Goal: Information Seeking & Learning: Find specific fact

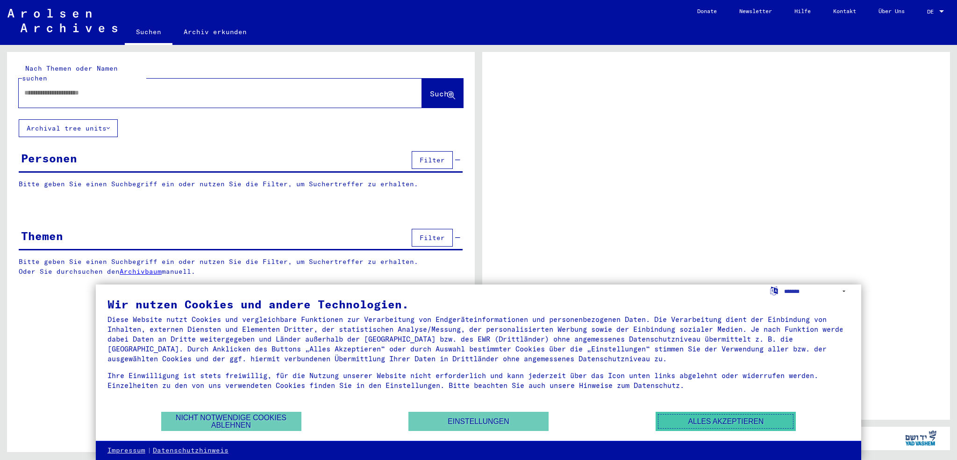
click at [695, 430] on button "Alles akzeptieren" at bounding box center [726, 420] width 140 height 19
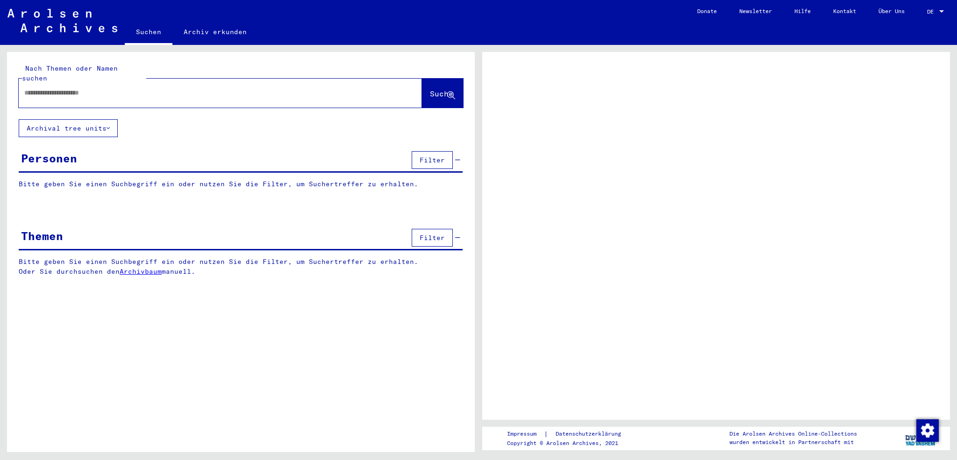
click at [228, 82] on div at bounding box center [209, 92] width 381 height 21
click at [214, 88] on input "text" at bounding box center [211, 93] width 375 height 10
type input "********"
click at [357, 64] on div "Nach Themen oder Namen suchen ******** Suche" at bounding box center [241, 86] width 445 height 44
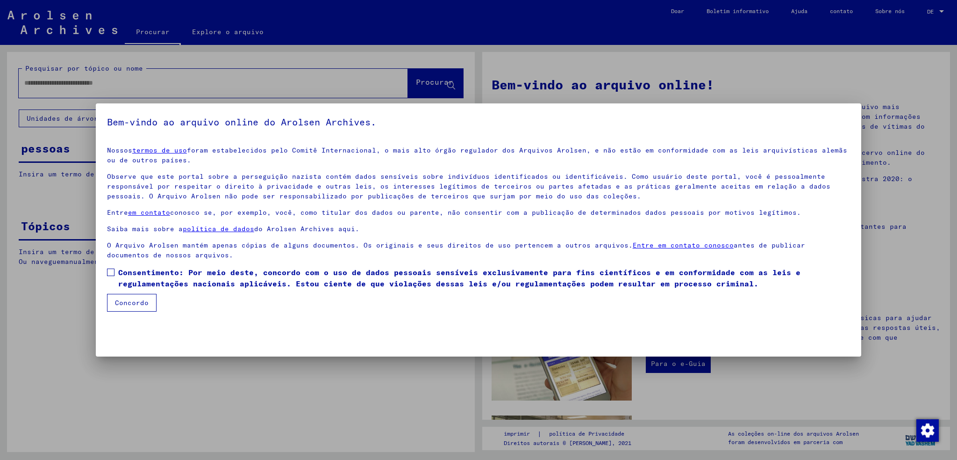
click at [278, 158] on p "Nossos termos de uso foram estabelecidos pelo Comitê Internacional, o mais alto…" at bounding box center [478, 155] width 743 height 20
click at [110, 274] on span at bounding box center [110, 271] width 7 height 7
click at [120, 310] on button "Concordo" at bounding box center [132, 303] width 50 height 18
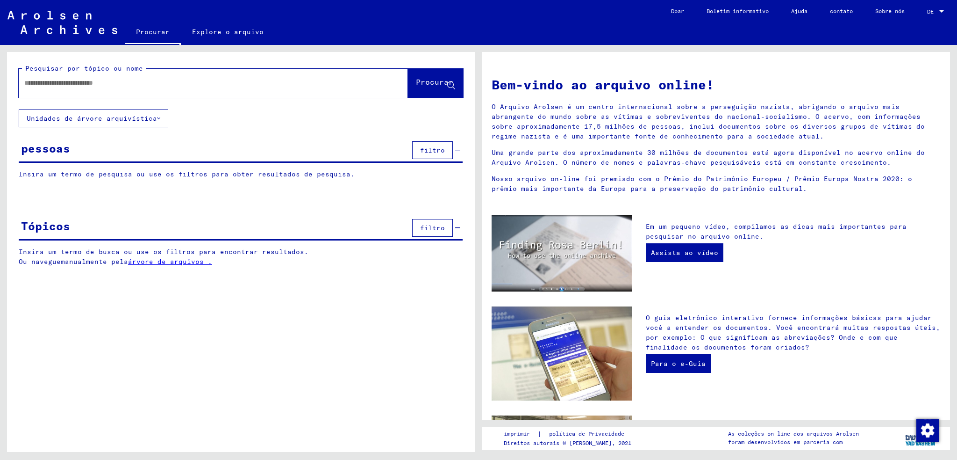
click at [151, 85] on input "text" at bounding box center [202, 83] width 356 height 10
type input "********"
click at [419, 84] on font "Procurar" at bounding box center [434, 81] width 37 height 9
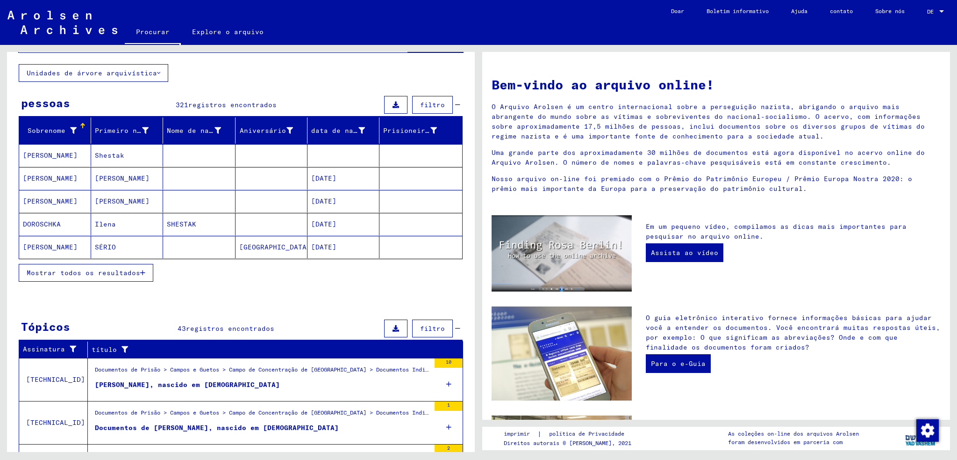
scroll to position [50, 0]
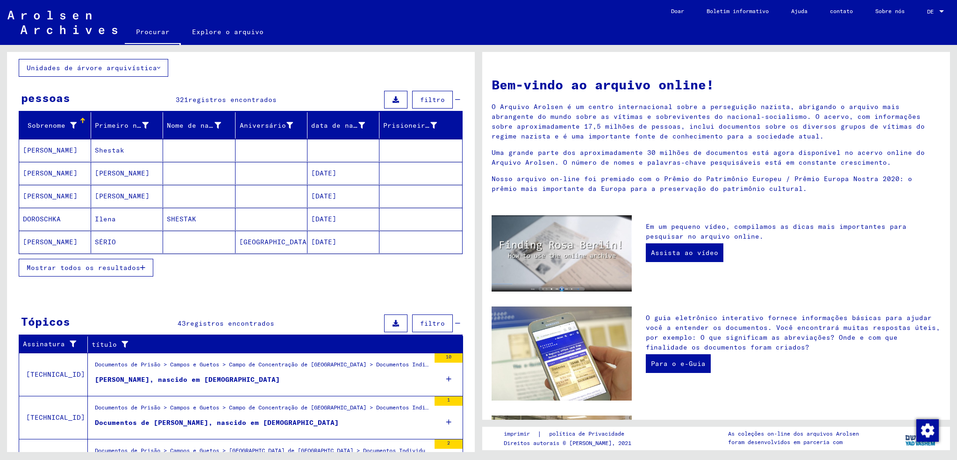
click at [115, 271] on button "Mostrar todos os resultados" at bounding box center [86, 268] width 135 height 18
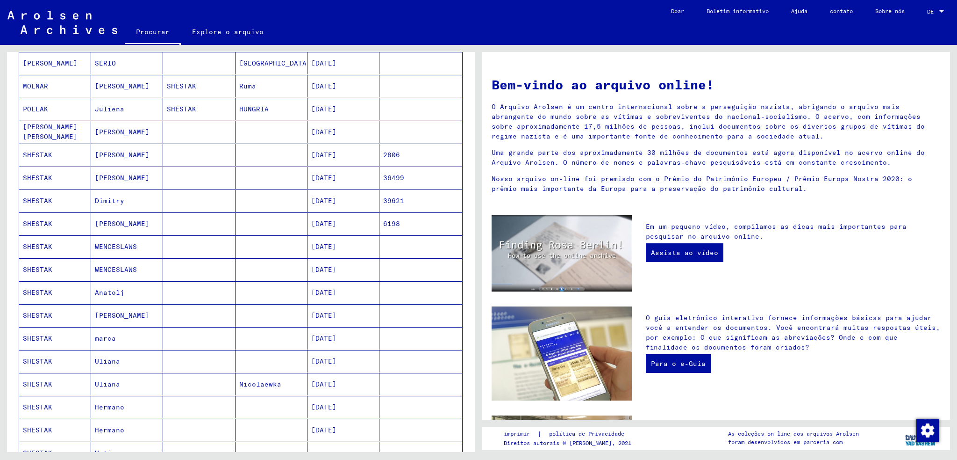
scroll to position [237, 0]
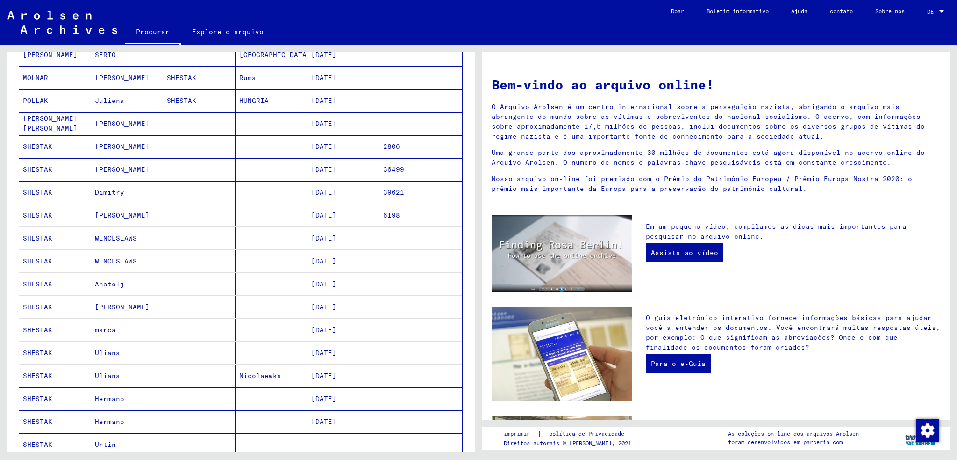
click at [60, 282] on mat-cell "SHESTAK" at bounding box center [55, 284] width 72 height 22
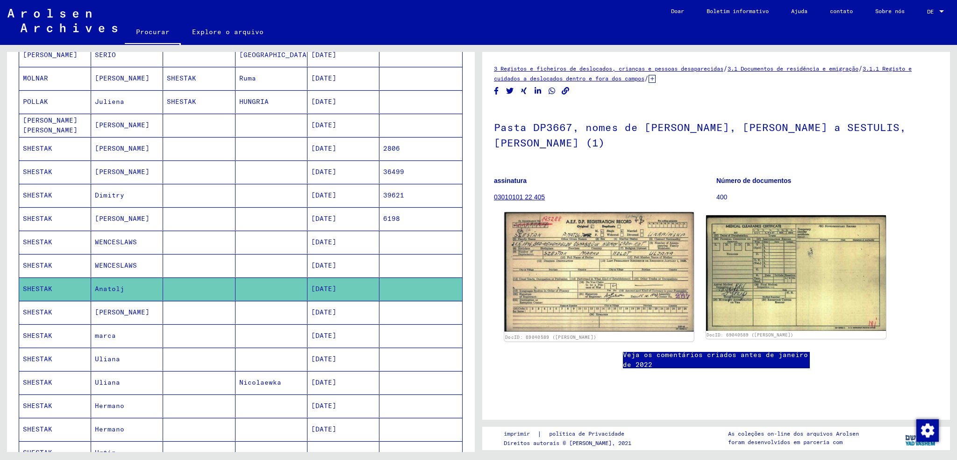
click at [533, 274] on img at bounding box center [598, 271] width 189 height 119
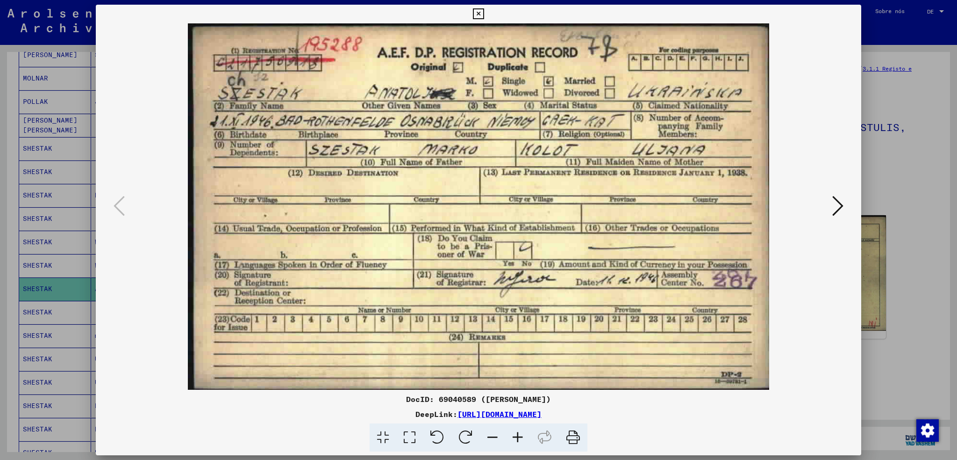
click at [54, 101] on div at bounding box center [478, 230] width 957 height 460
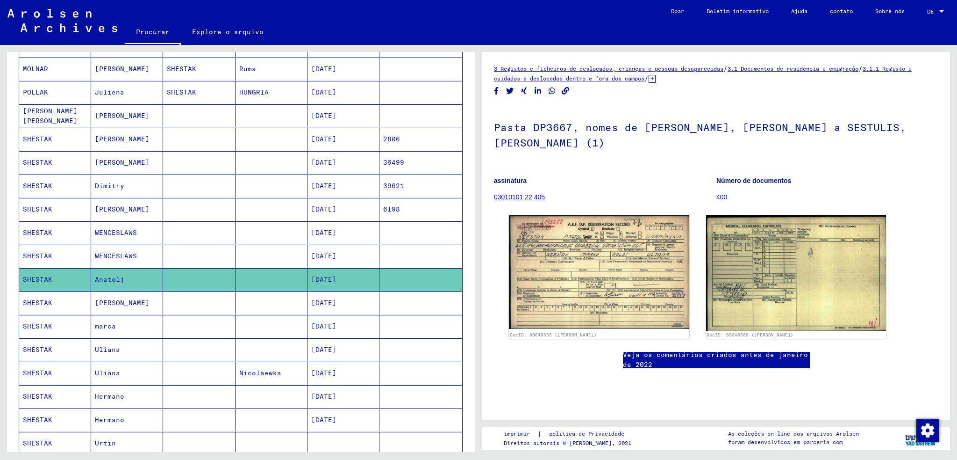
scroll to position [281, 0]
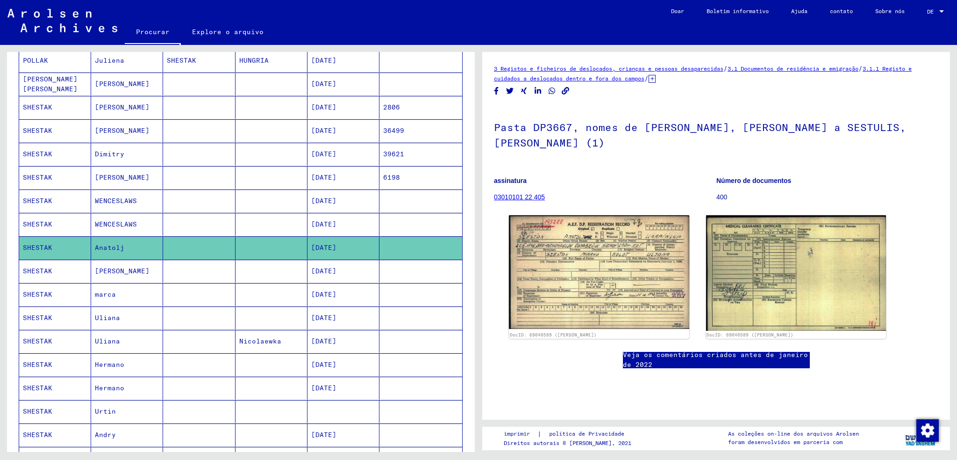
click at [134, 334] on mat-cell "Uliana" at bounding box center [127, 341] width 72 height 23
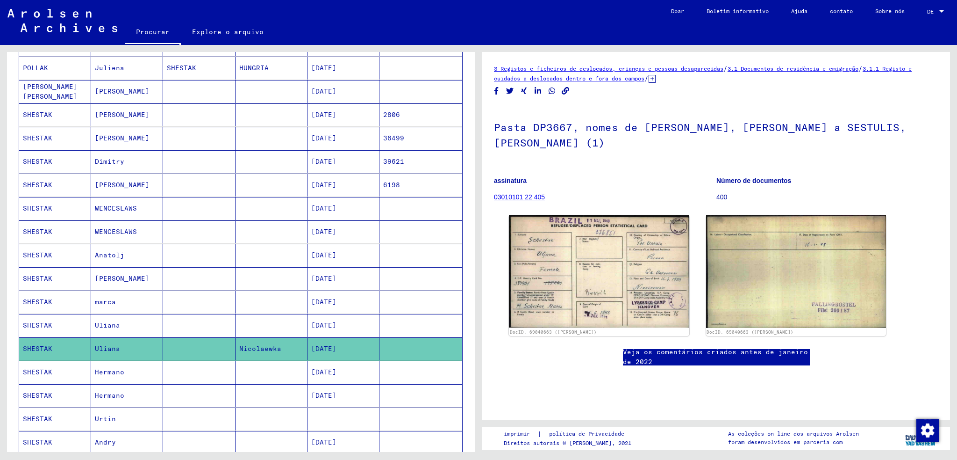
scroll to position [281, 0]
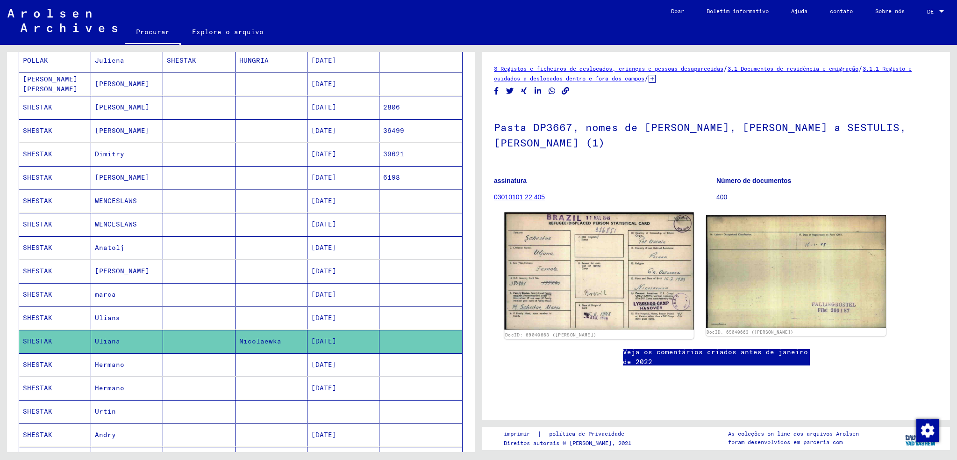
click at [583, 266] on img at bounding box center [598, 270] width 189 height 117
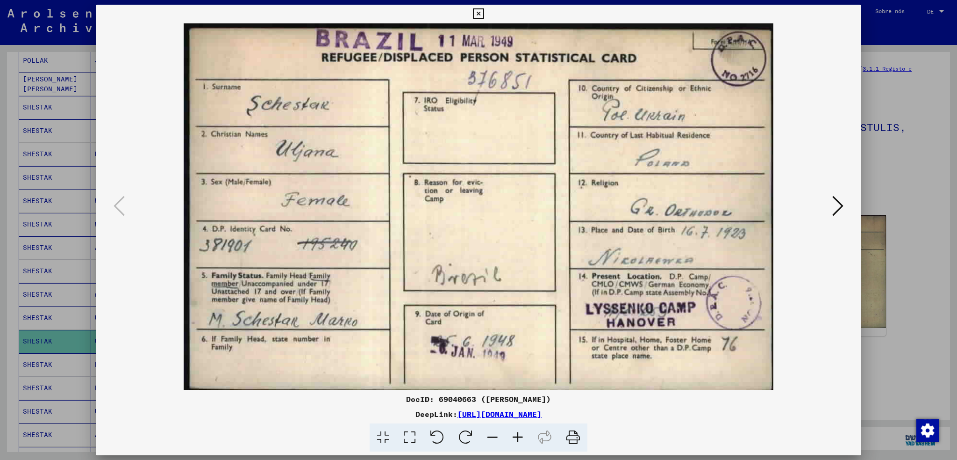
click at [32, 159] on div at bounding box center [478, 230] width 957 height 460
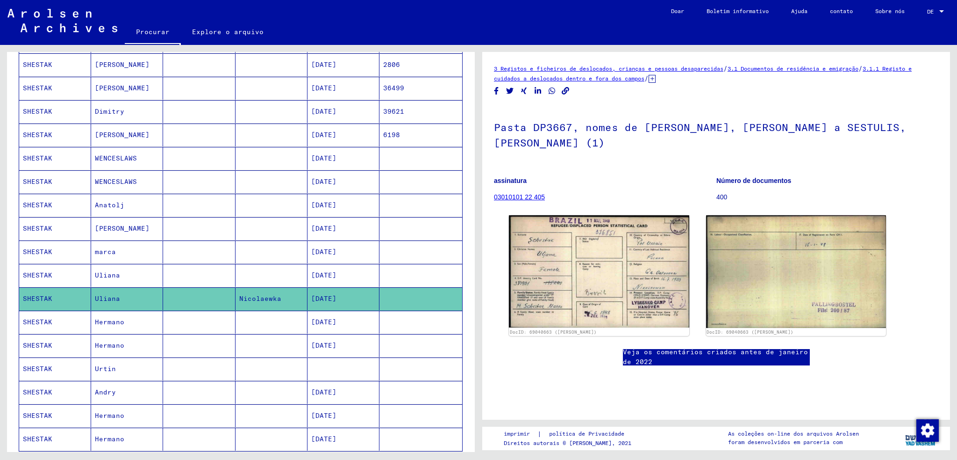
scroll to position [327, 0]
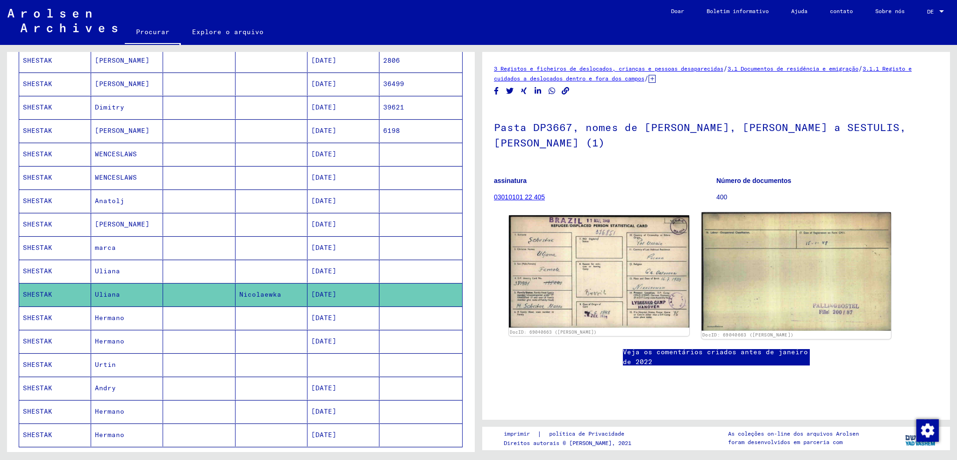
click at [772, 256] on img at bounding box center [796, 271] width 189 height 118
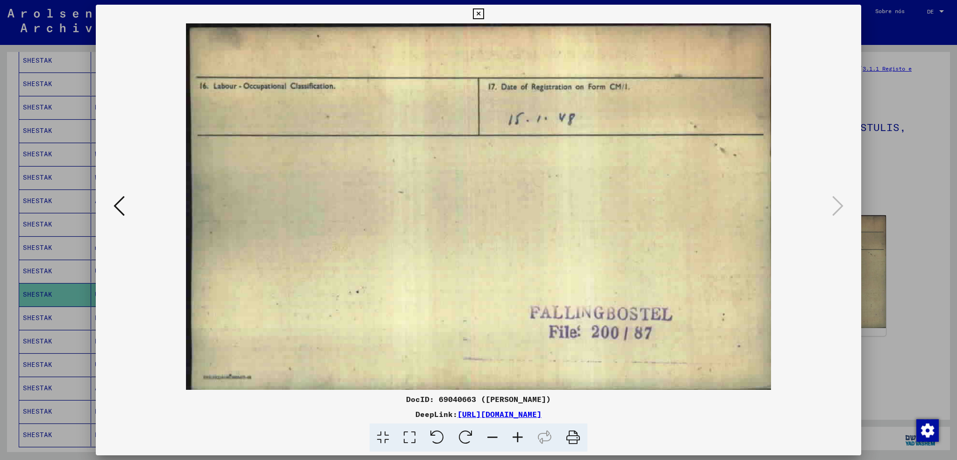
click at [41, 166] on div at bounding box center [478, 230] width 957 height 460
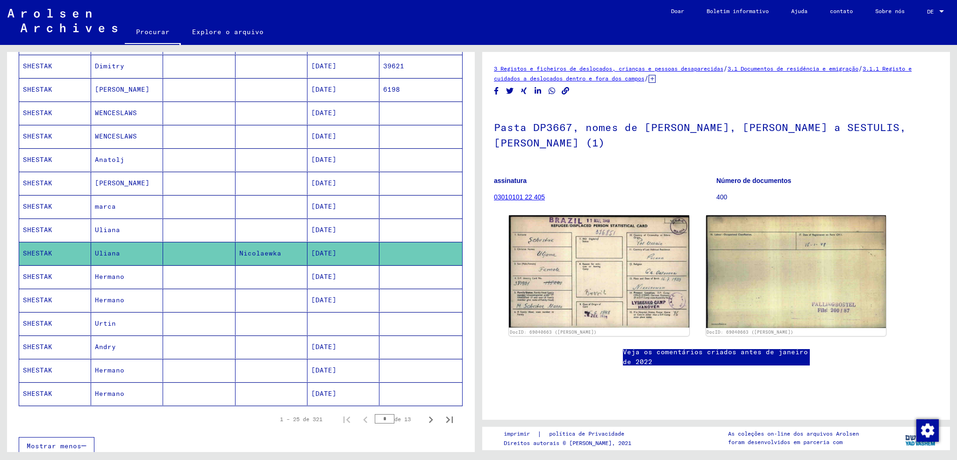
scroll to position [374, 0]
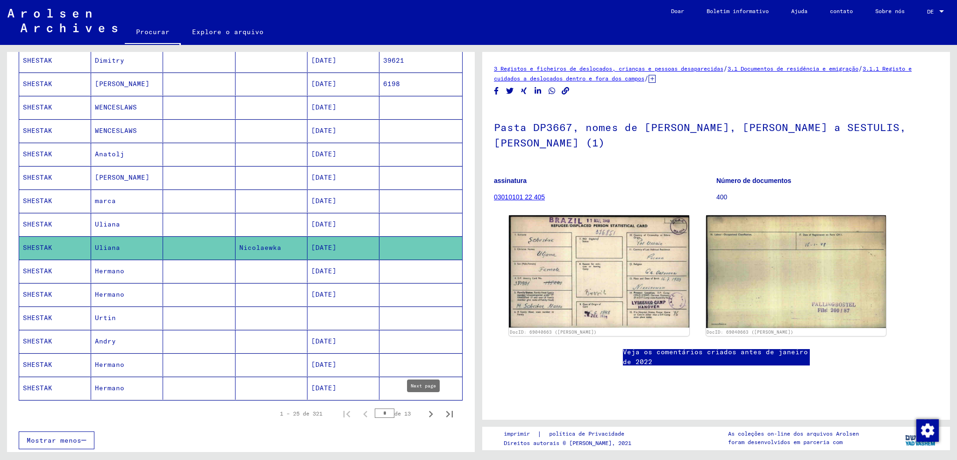
click at [427, 409] on icon "Próxima página" at bounding box center [430, 413] width 13 height 13
type input "*"
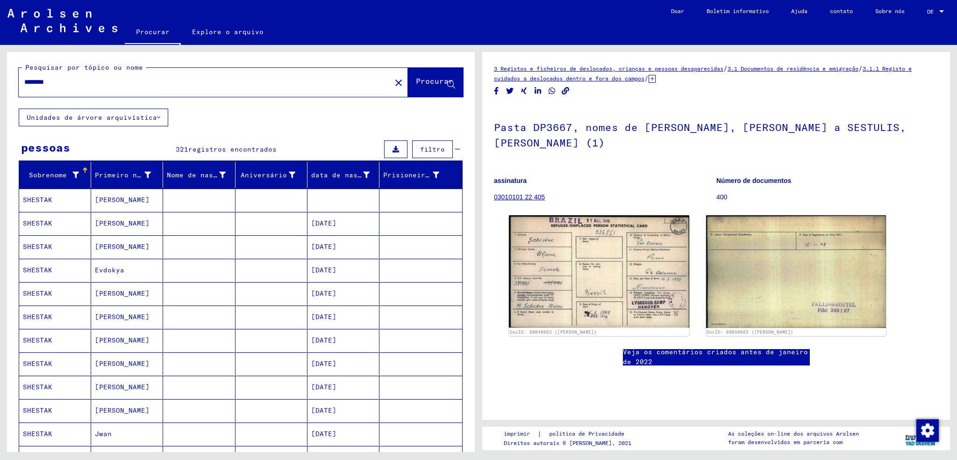
scroll to position [0, 0]
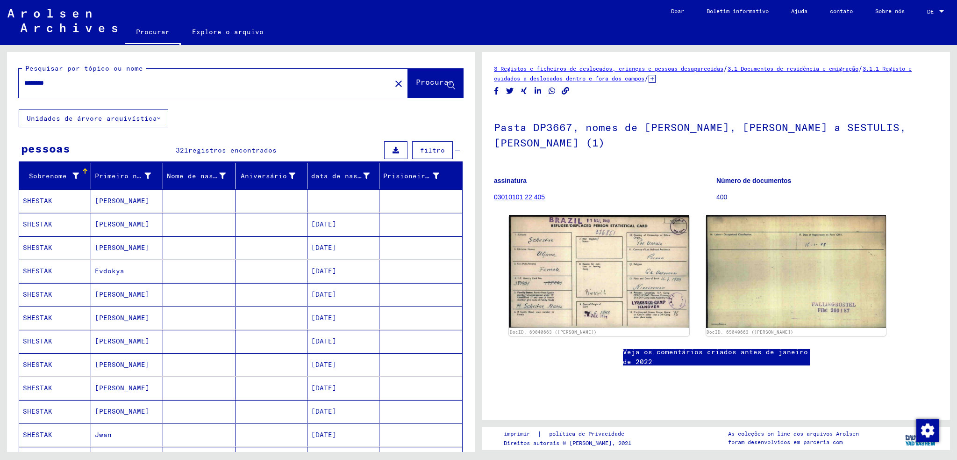
click at [24, 83] on div "********" at bounding box center [202, 82] width 367 height 21
click at [26, 83] on input "********" at bounding box center [204, 83] width 361 height 10
type input "**********"
click at [417, 85] on font "Procurar" at bounding box center [434, 81] width 37 height 9
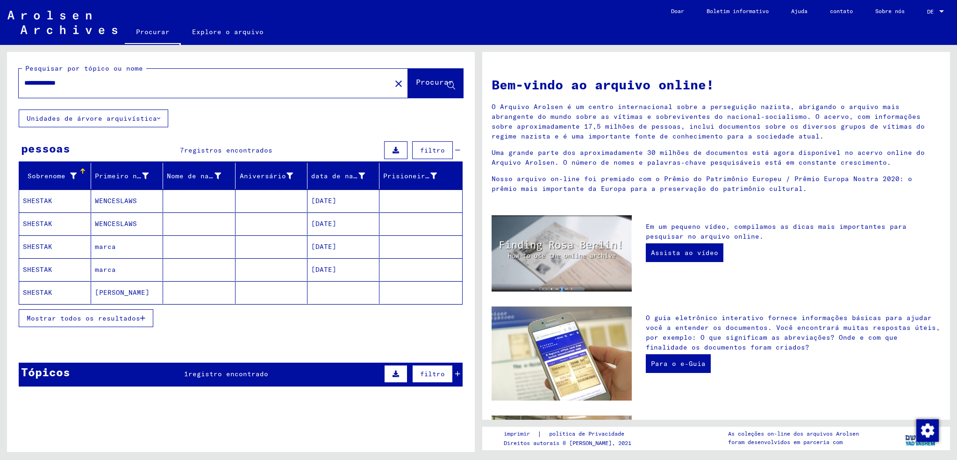
click at [60, 247] on mat-cell "SHESTAK" at bounding box center [55, 246] width 72 height 22
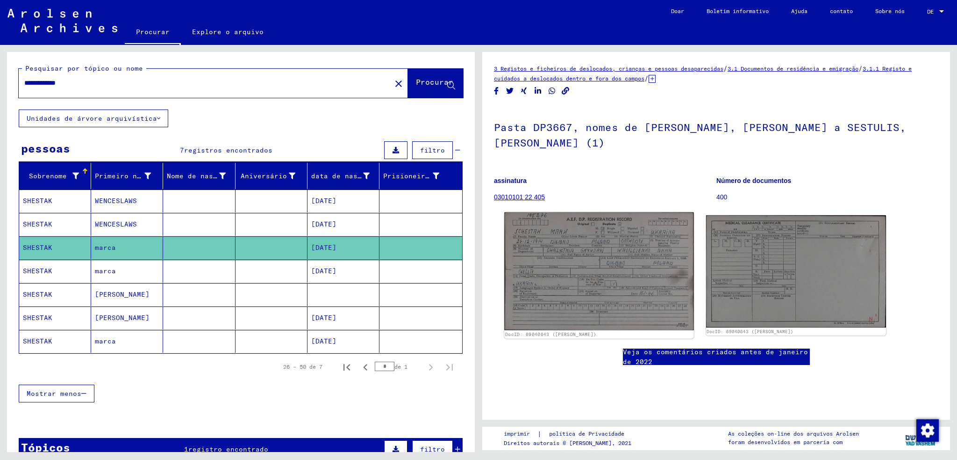
click at [568, 240] on img at bounding box center [598, 270] width 189 height 117
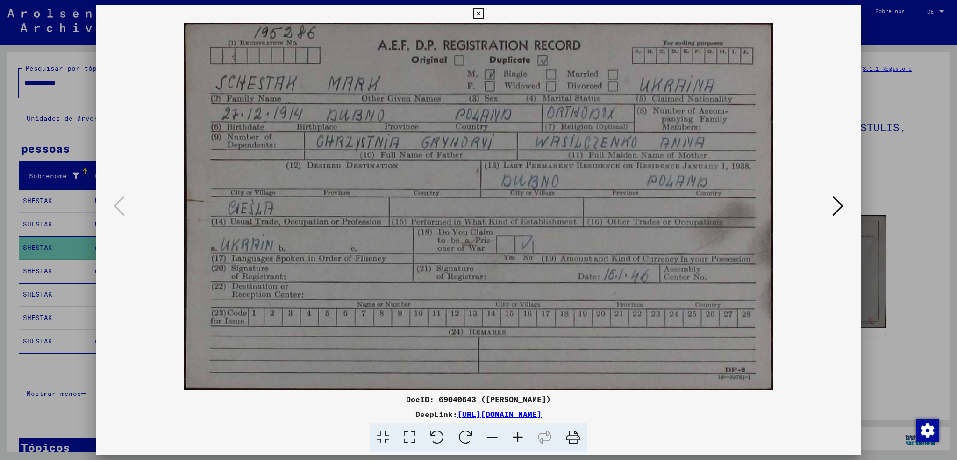
click at [831, 205] on button at bounding box center [838, 206] width 17 height 27
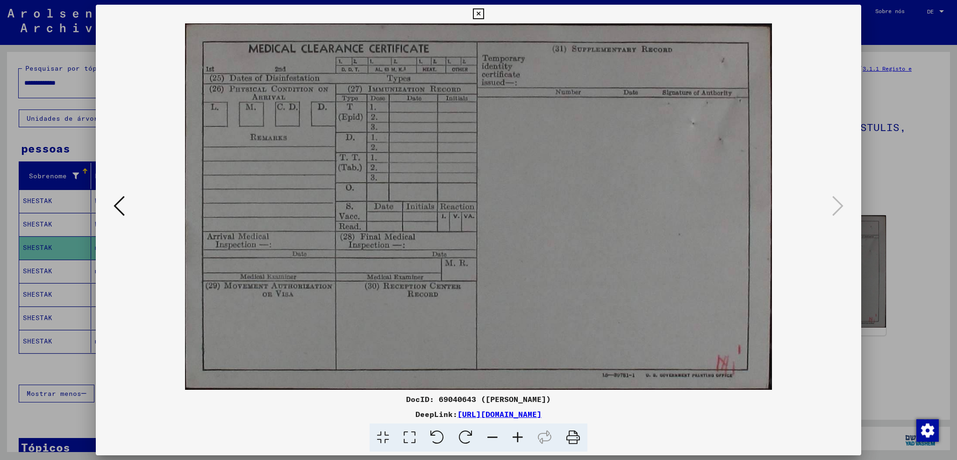
click at [54, 118] on div at bounding box center [478, 230] width 957 height 460
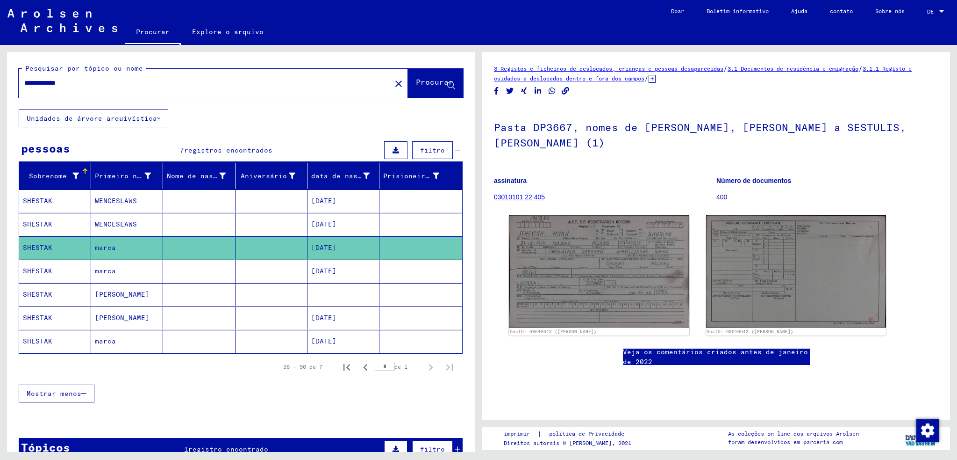
click at [133, 273] on mat-cell "marca" at bounding box center [127, 270] width 72 height 23
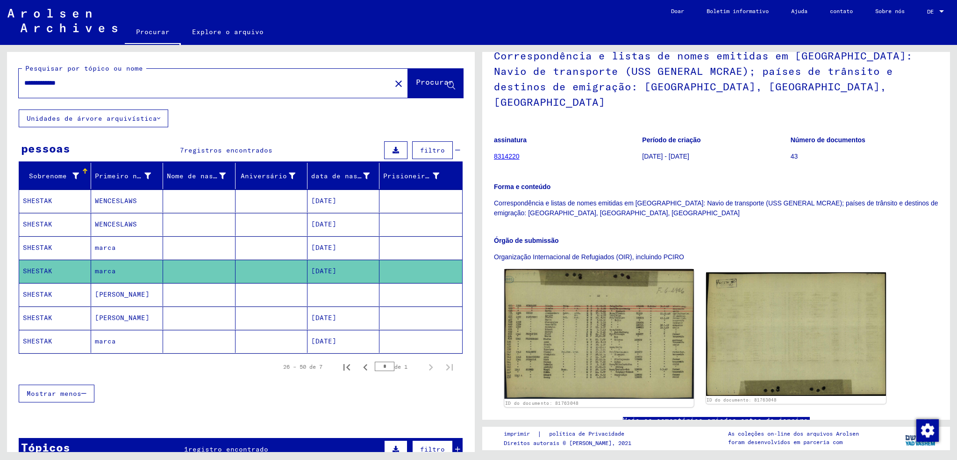
scroll to position [94, 0]
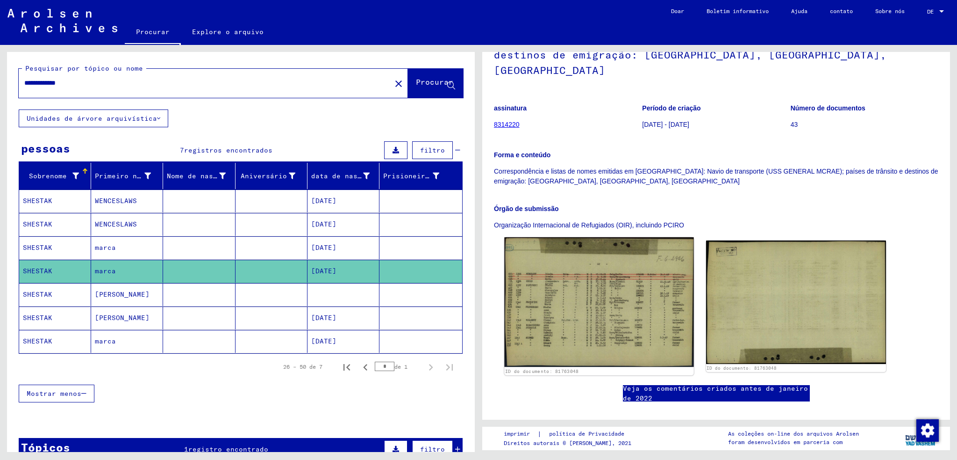
click at [578, 297] on img at bounding box center [598, 302] width 189 height 130
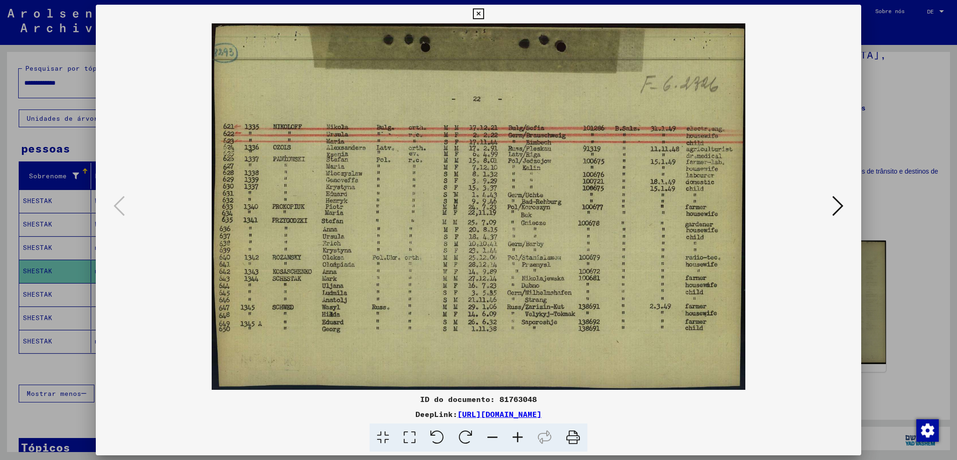
click at [830, 209] on button at bounding box center [838, 206] width 17 height 27
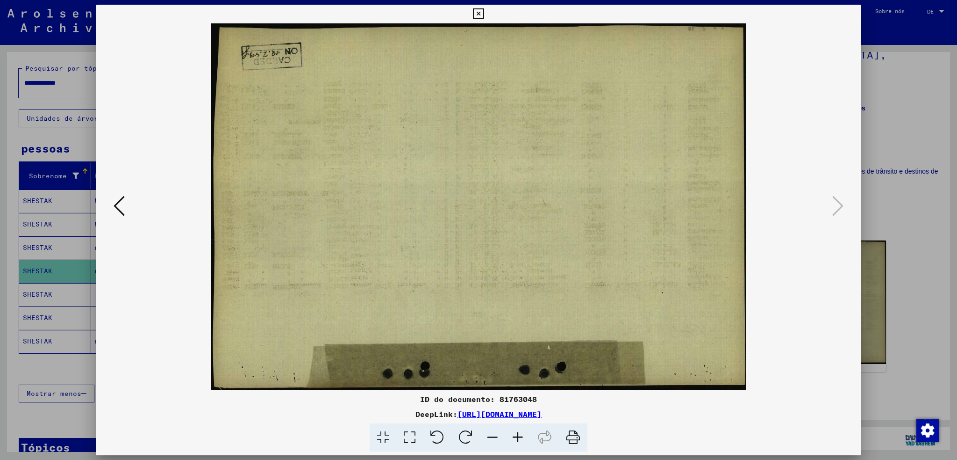
click at [876, 137] on div at bounding box center [478, 230] width 957 height 460
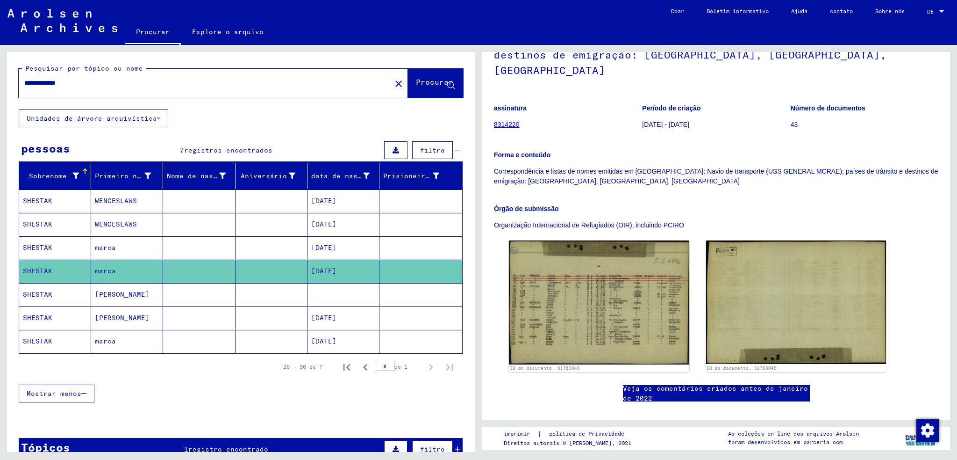
click at [309, 294] on mat-cell at bounding box center [344, 294] width 72 height 23
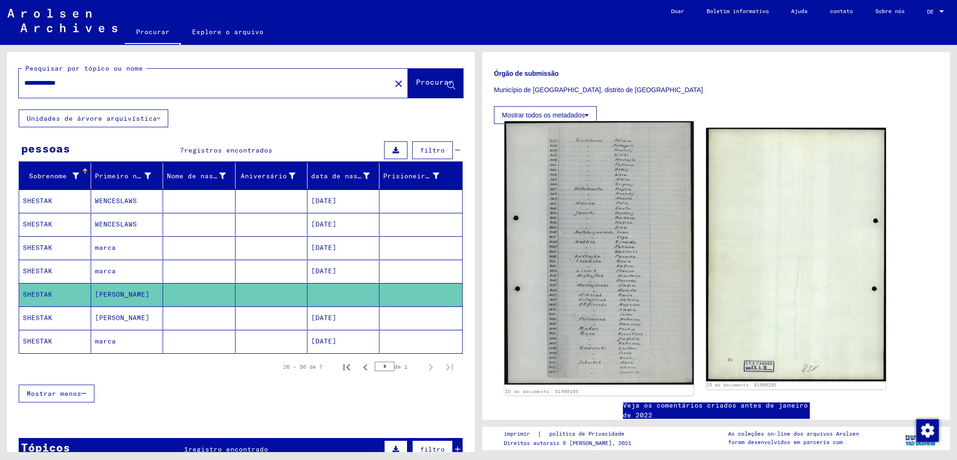
scroll to position [327, 0]
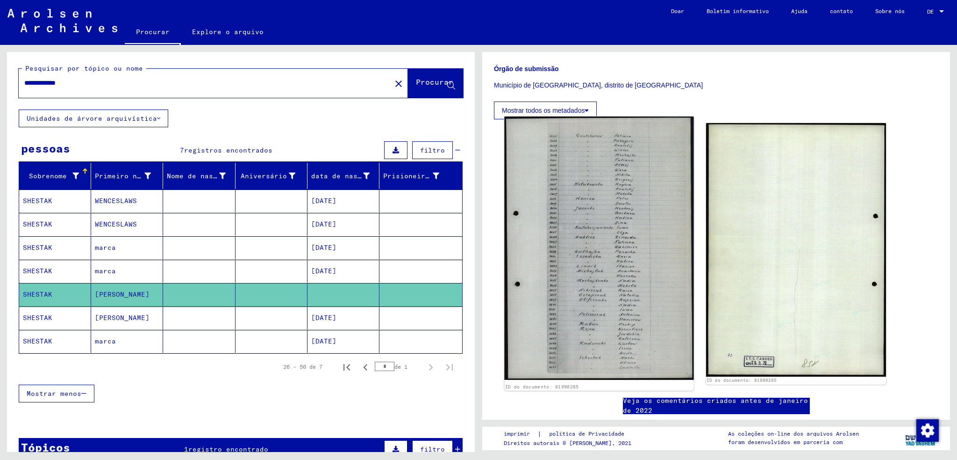
click at [548, 268] on img at bounding box center [598, 247] width 189 height 263
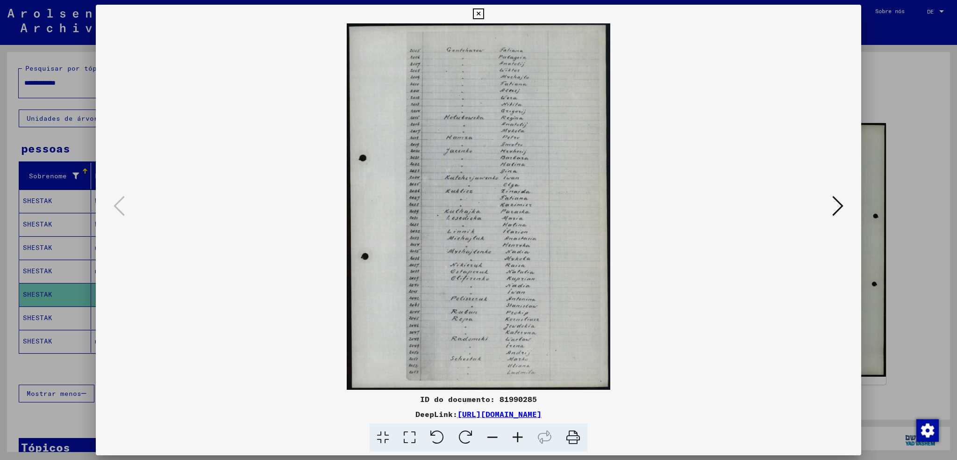
click at [490, 107] on img at bounding box center [479, 206] width 702 height 366
click at [50, 191] on div at bounding box center [478, 230] width 957 height 460
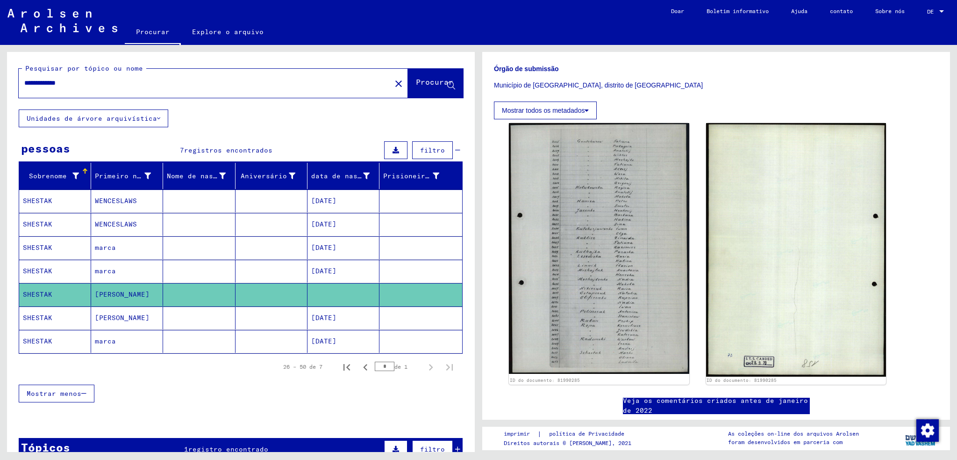
click at [191, 314] on mat-cell at bounding box center [199, 317] width 72 height 23
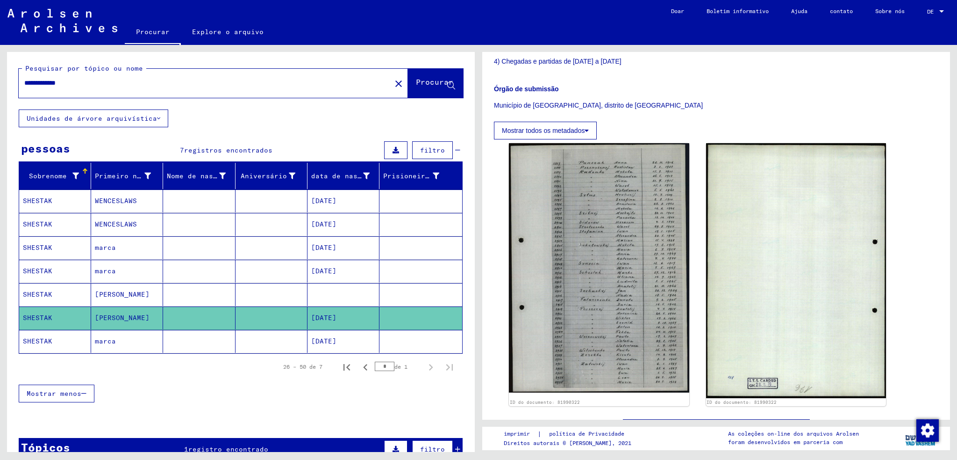
scroll to position [327, 0]
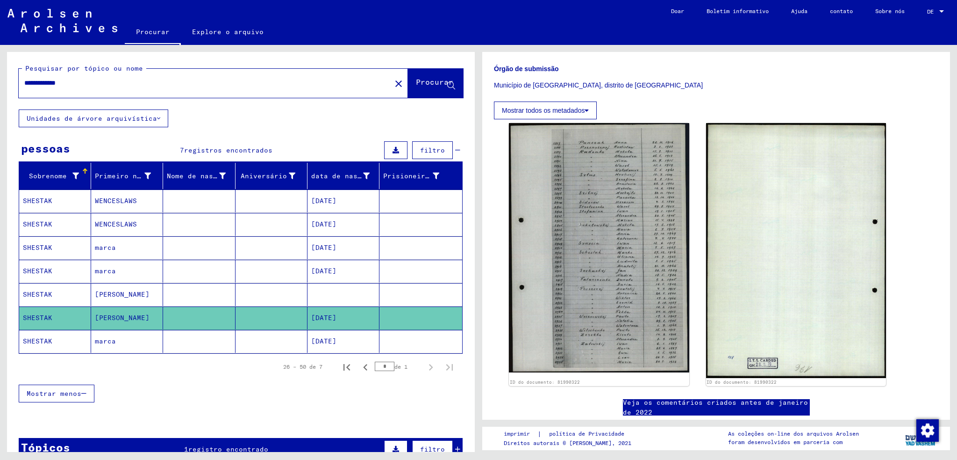
click at [236, 336] on mat-cell at bounding box center [272, 341] width 72 height 23
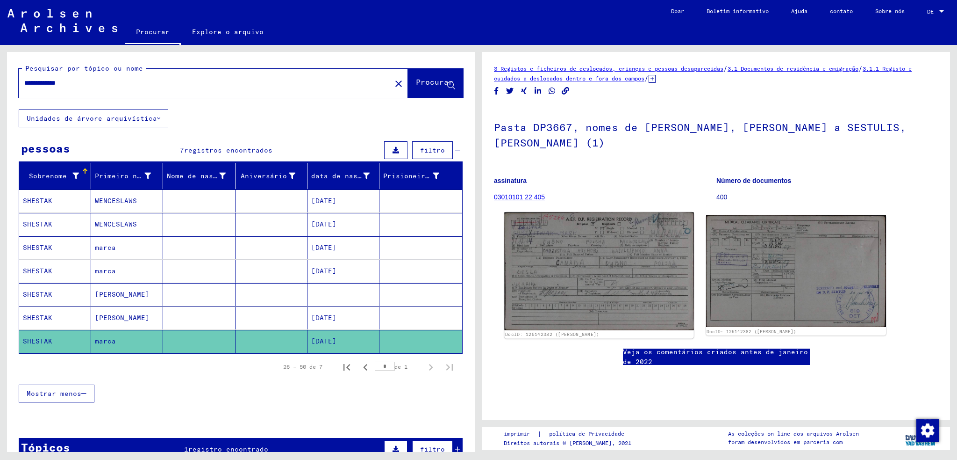
click at [570, 257] on img at bounding box center [598, 271] width 189 height 118
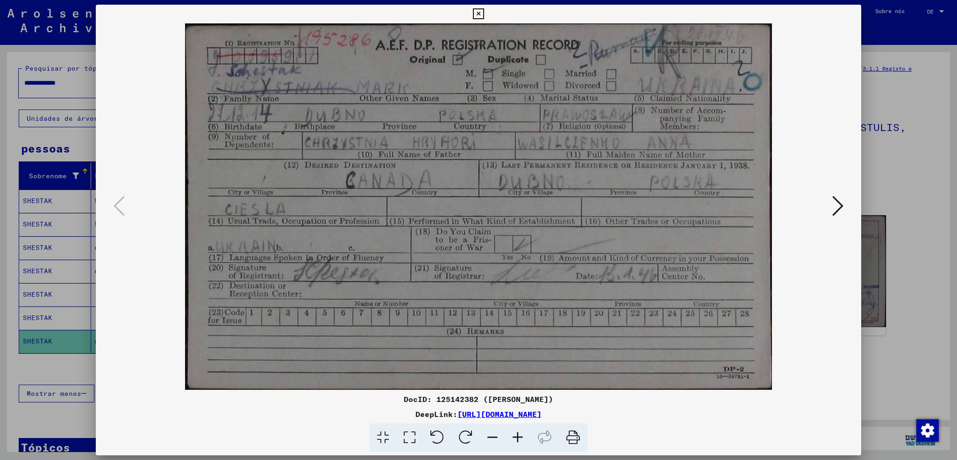
drag, startPoint x: 364, startPoint y: 203, endPoint x: 382, endPoint y: 208, distance: 18.8
click at [914, 173] on div at bounding box center [478, 230] width 957 height 460
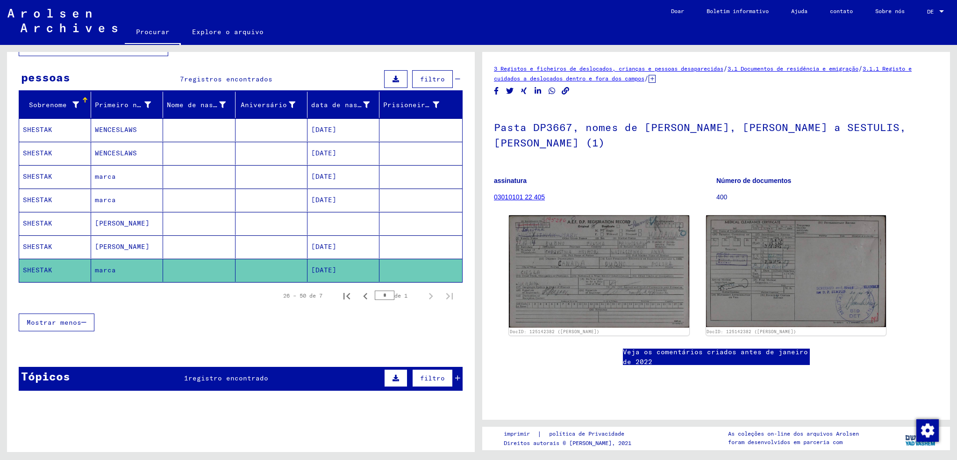
scroll to position [86, 0]
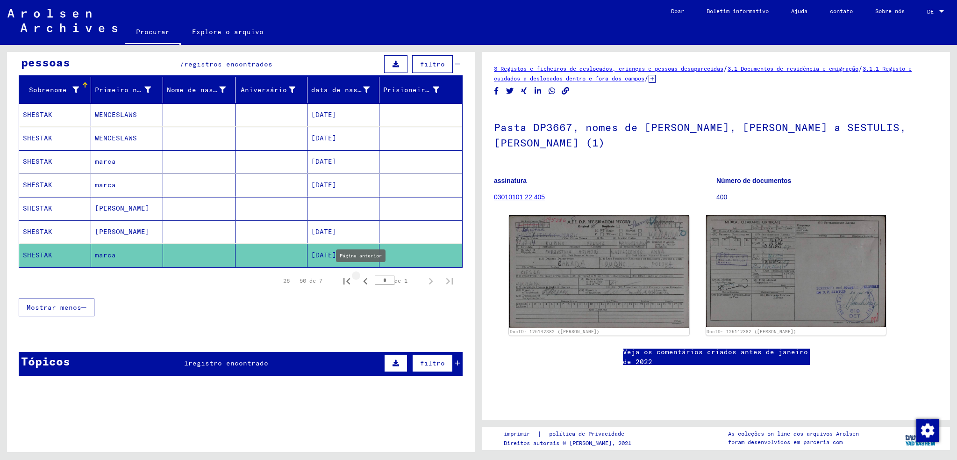
click at [360, 278] on icon "Página anterior" at bounding box center [365, 280] width 13 height 13
type input "*"
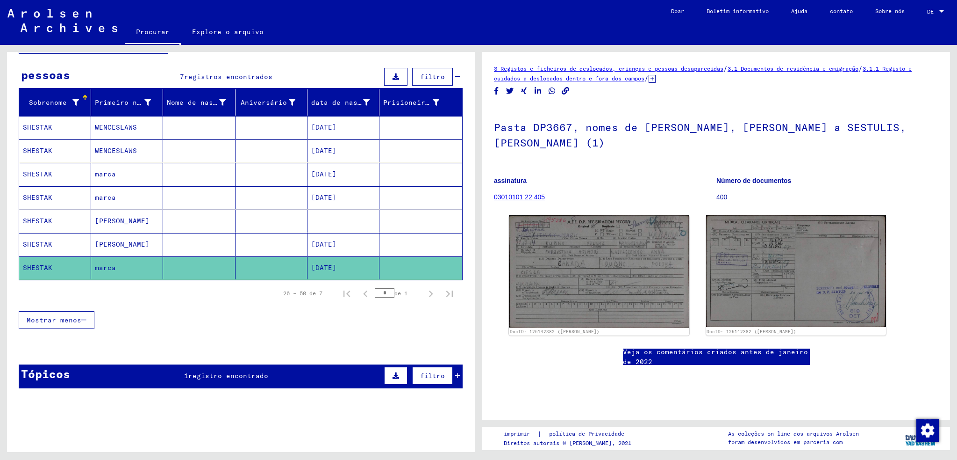
scroll to position [0, 0]
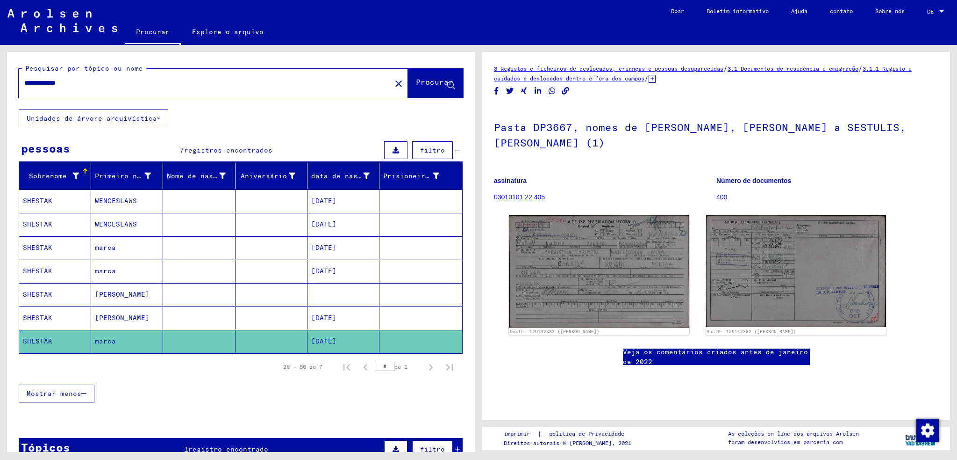
click at [153, 203] on mat-cell "WENCESLAWS" at bounding box center [127, 200] width 72 height 23
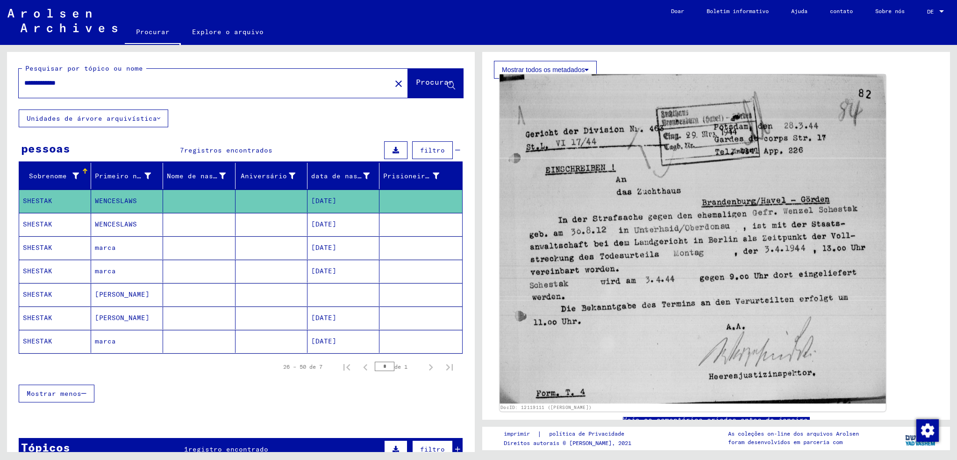
scroll to position [234, 0]
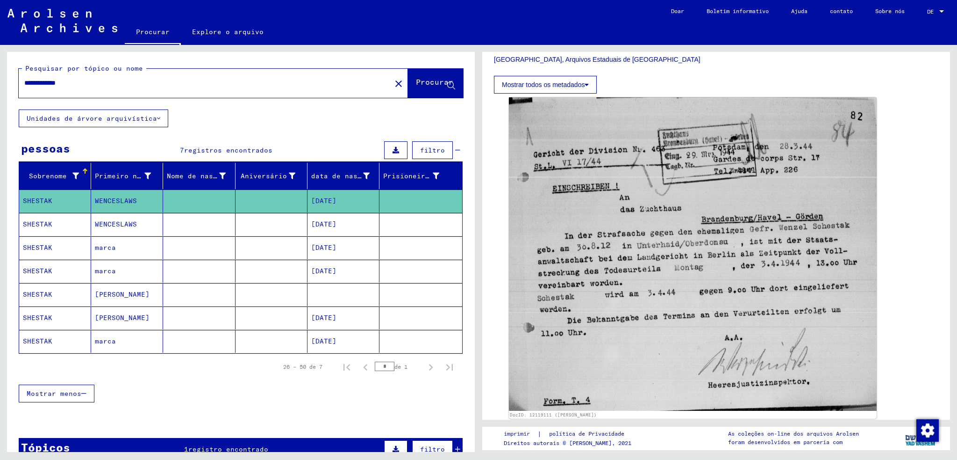
click at [200, 225] on mat-cell at bounding box center [199, 224] width 72 height 23
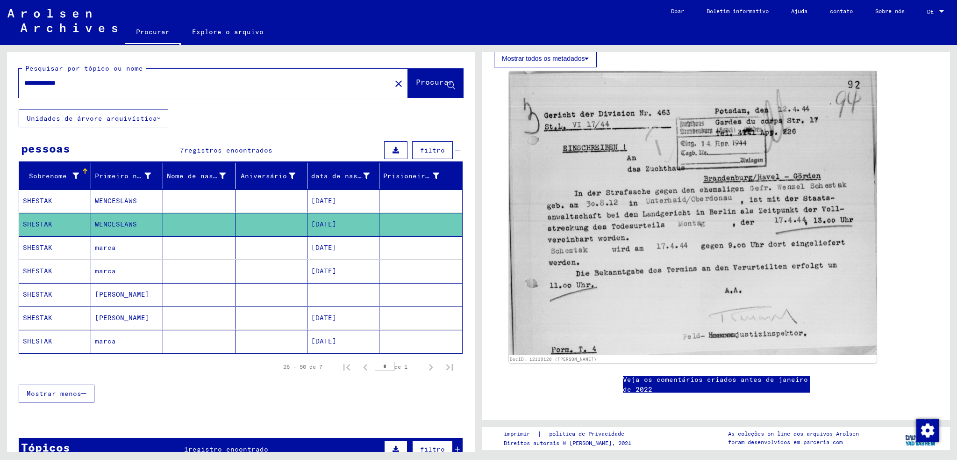
scroll to position [281, 0]
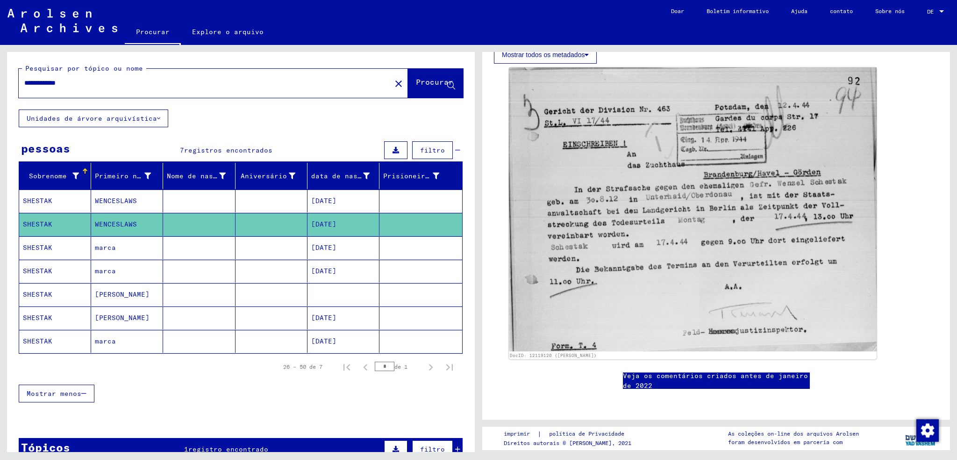
click at [206, 252] on mat-cell at bounding box center [199, 247] width 72 height 23
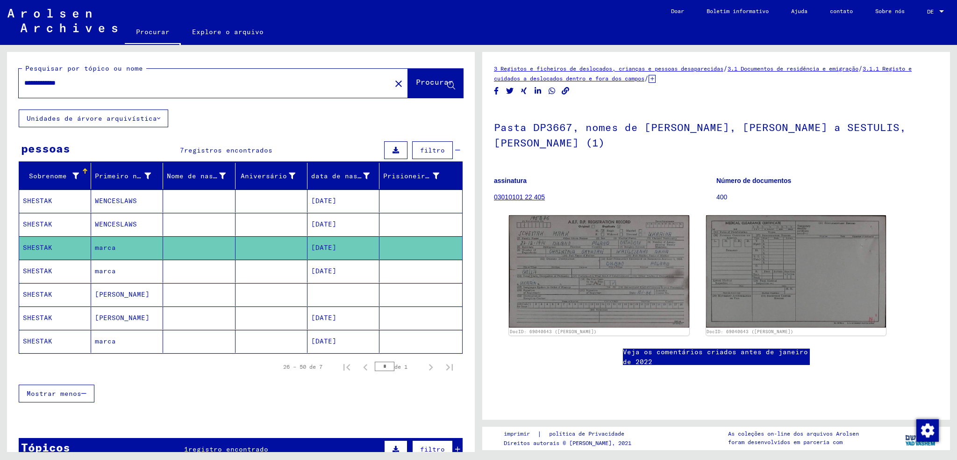
drag, startPoint x: 103, startPoint y: 79, endPoint x: 10, endPoint y: 71, distance: 93.9
click at [10, 71] on div "**********" at bounding box center [241, 81] width 468 height 58
type input "*******"
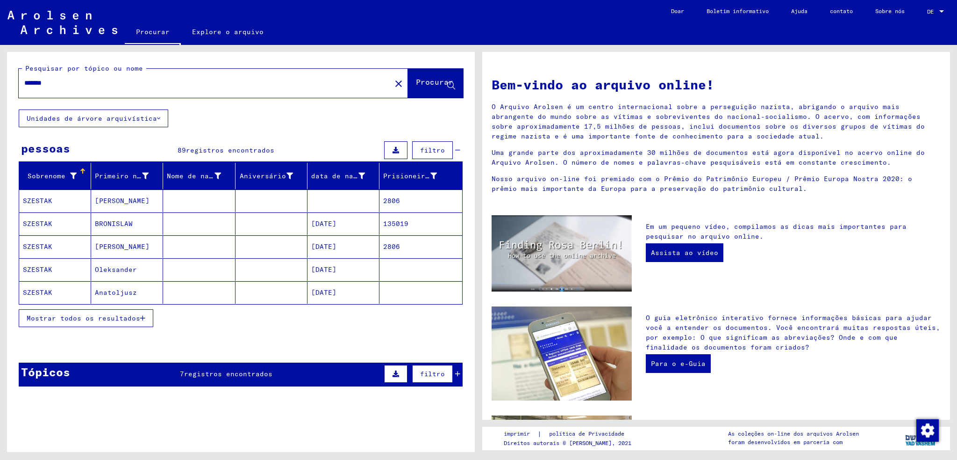
click at [144, 292] on mat-cell "Anatoljusz" at bounding box center [127, 292] width 72 height 22
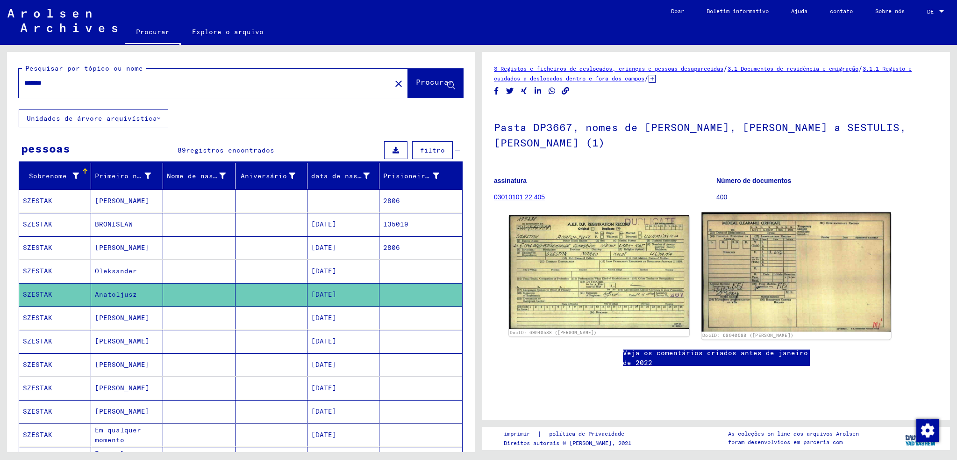
click at [754, 256] on img at bounding box center [796, 271] width 189 height 119
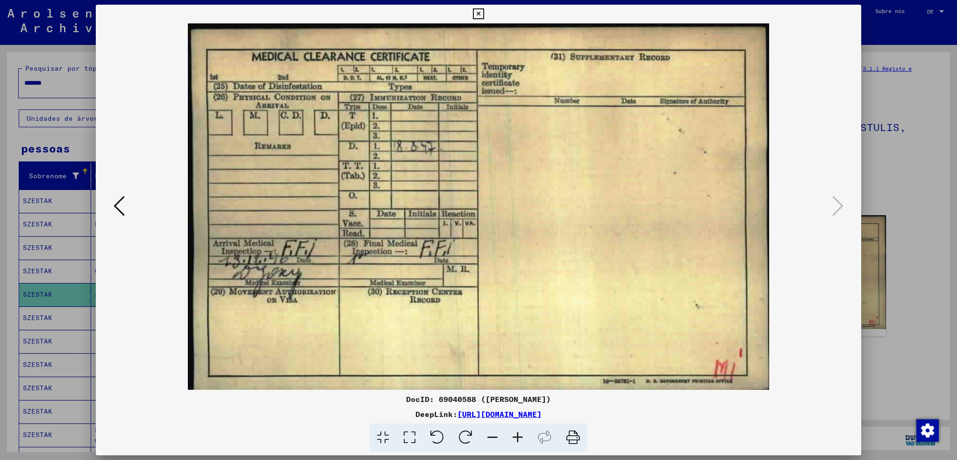
click at [31, 259] on div at bounding box center [478, 230] width 957 height 460
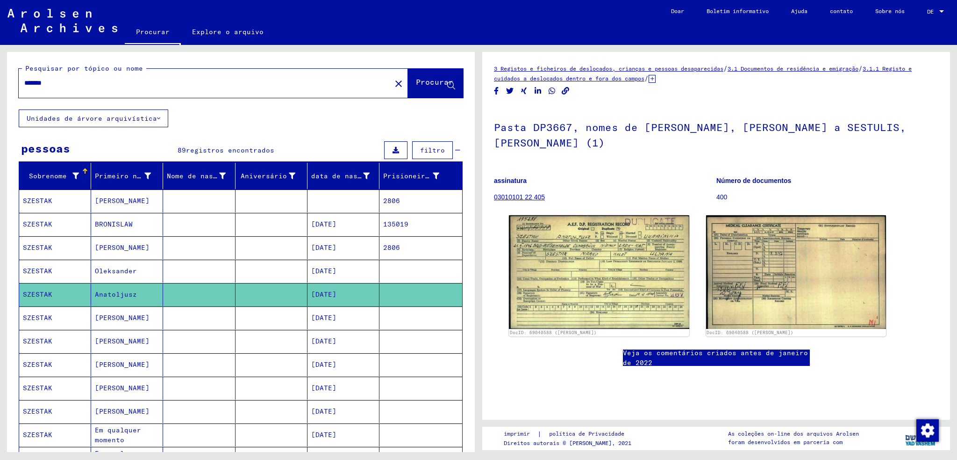
click at [190, 314] on mat-cell at bounding box center [199, 317] width 72 height 23
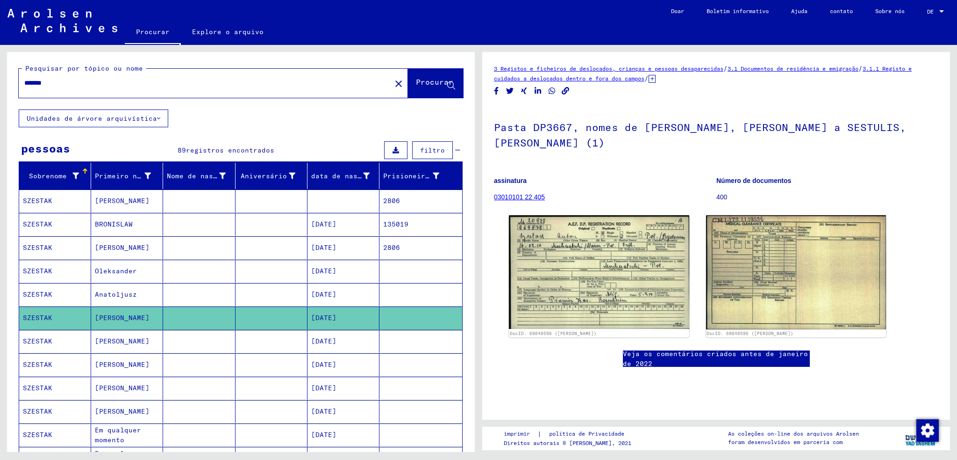
click at [194, 296] on mat-cell at bounding box center [199, 294] width 72 height 23
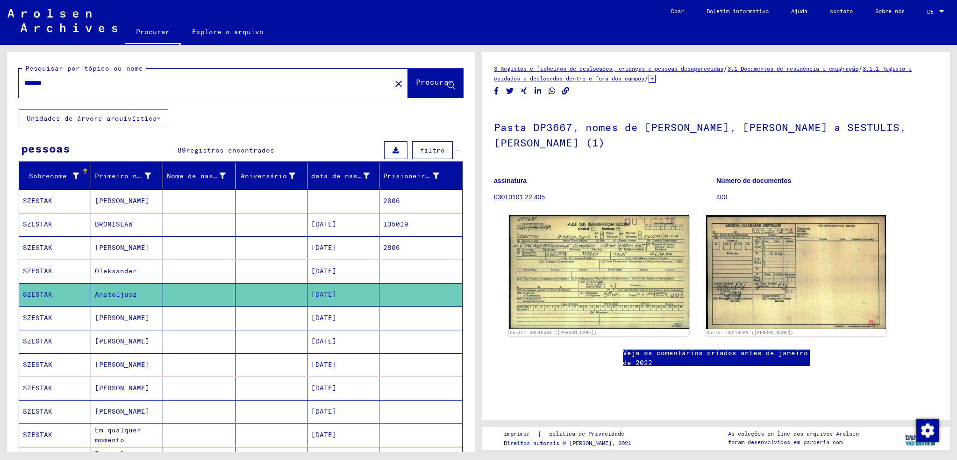
click at [193, 273] on mat-cell at bounding box center [199, 270] width 72 height 23
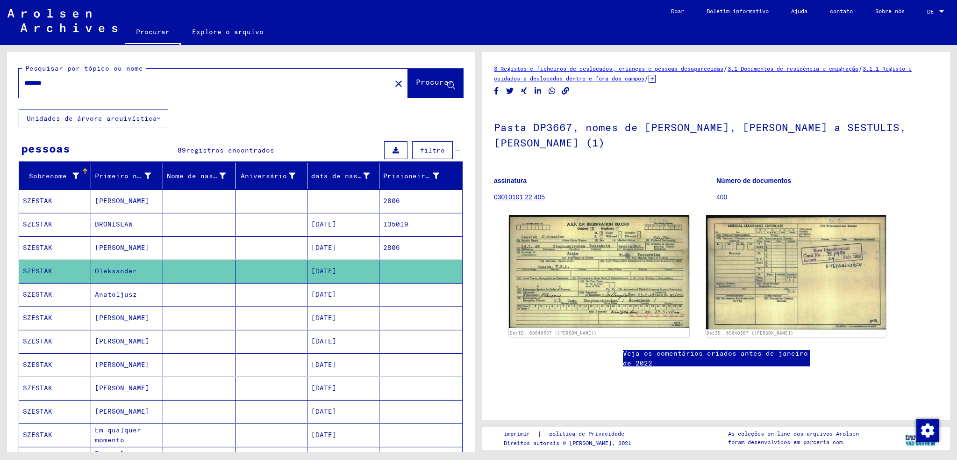
click at [196, 291] on mat-cell at bounding box center [199, 294] width 72 height 23
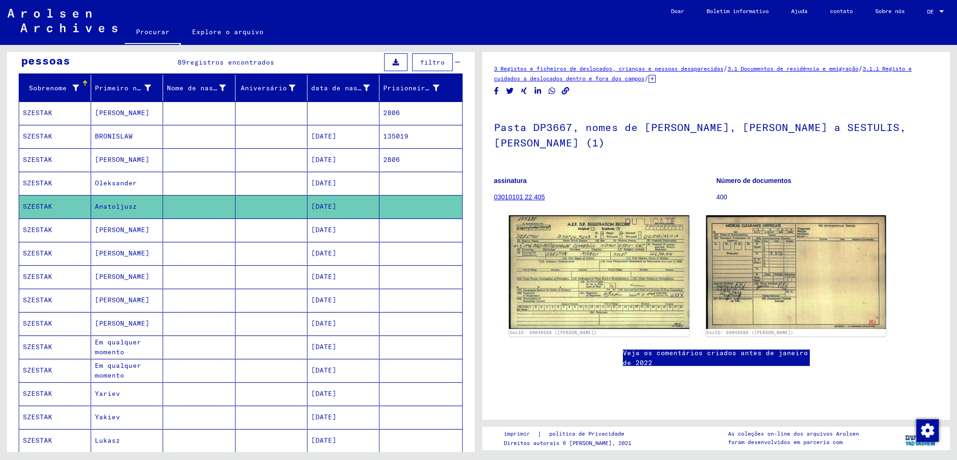
scroll to position [94, 0]
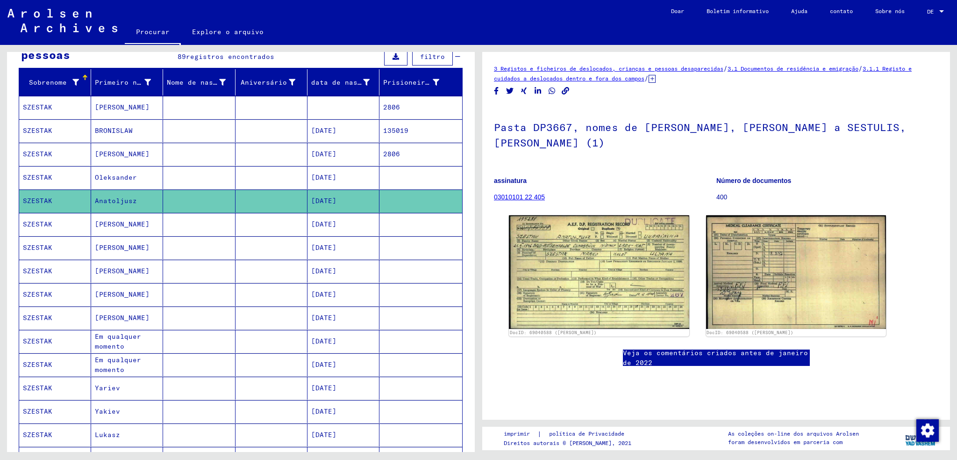
click at [186, 339] on mat-cell at bounding box center [199, 341] width 72 height 23
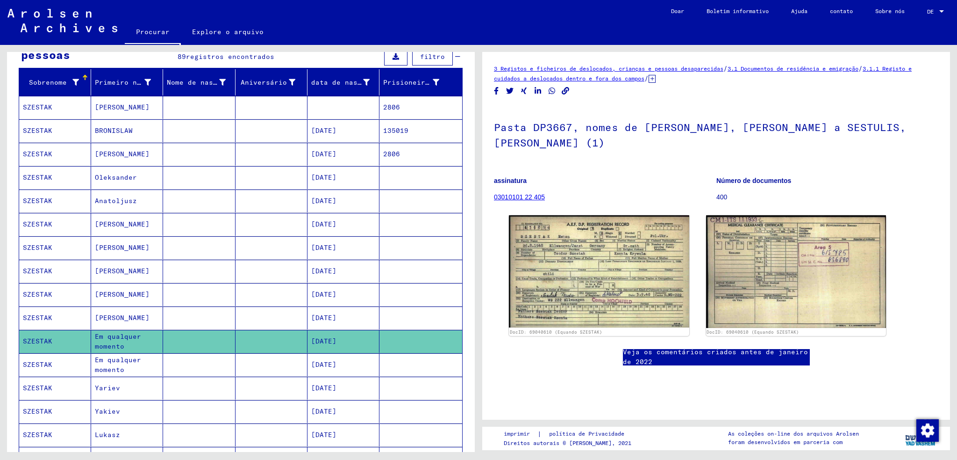
click at [178, 354] on mat-cell at bounding box center [199, 364] width 72 height 23
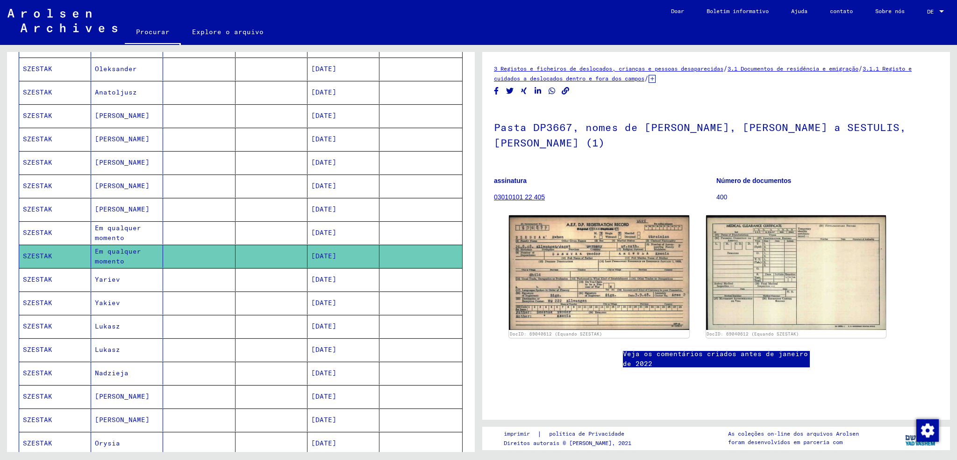
scroll to position [234, 0]
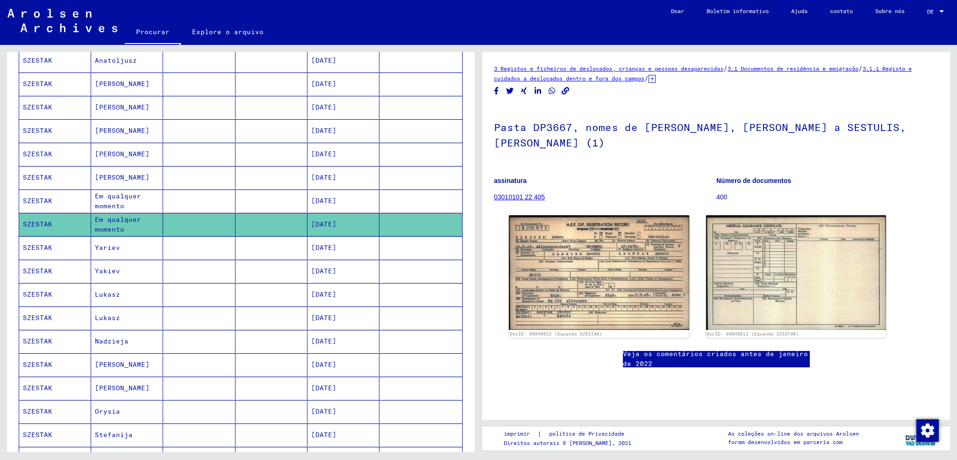
click at [183, 360] on mat-cell at bounding box center [199, 364] width 72 height 23
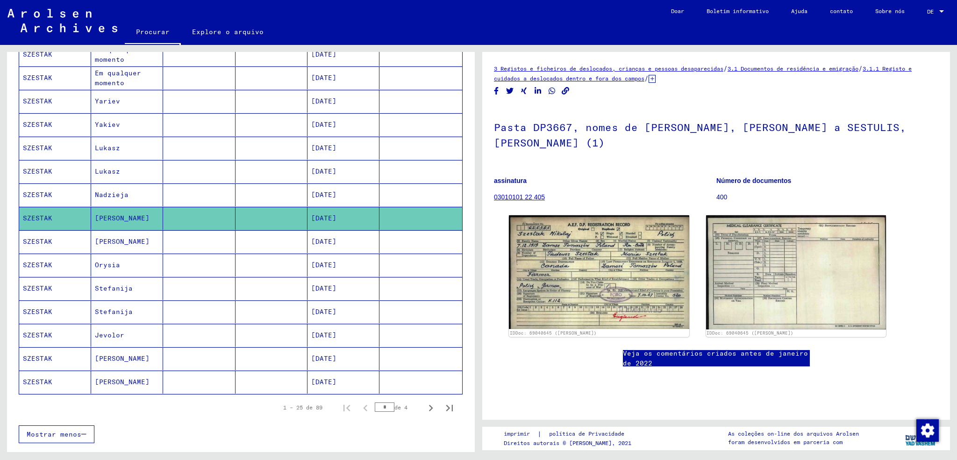
scroll to position [421, 0]
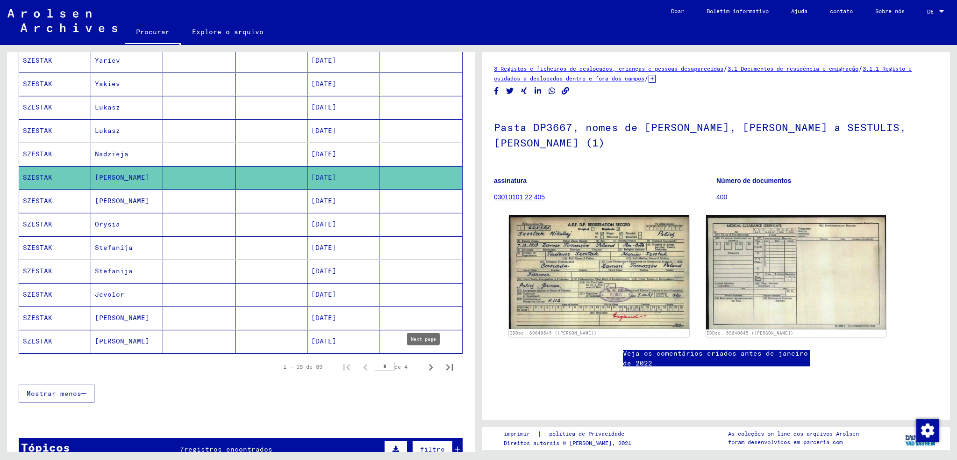
click at [425, 362] on icon "Próxima página" at bounding box center [430, 366] width 13 height 13
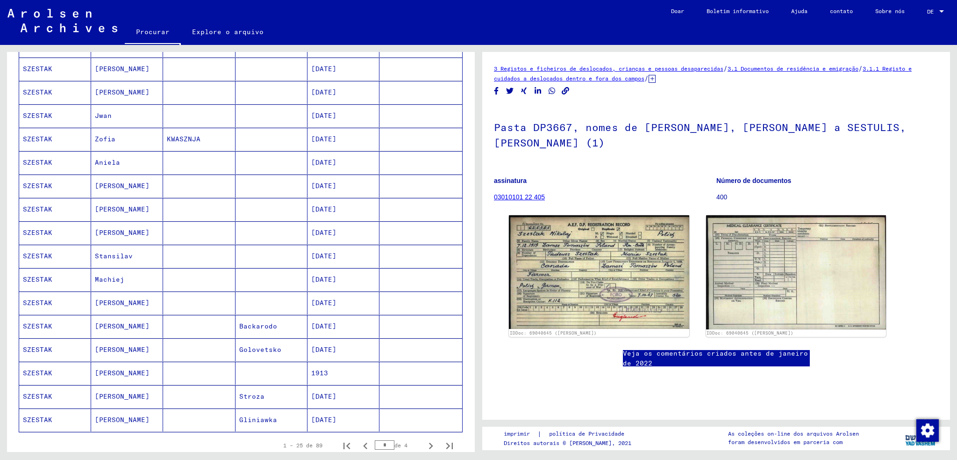
scroll to position [374, 0]
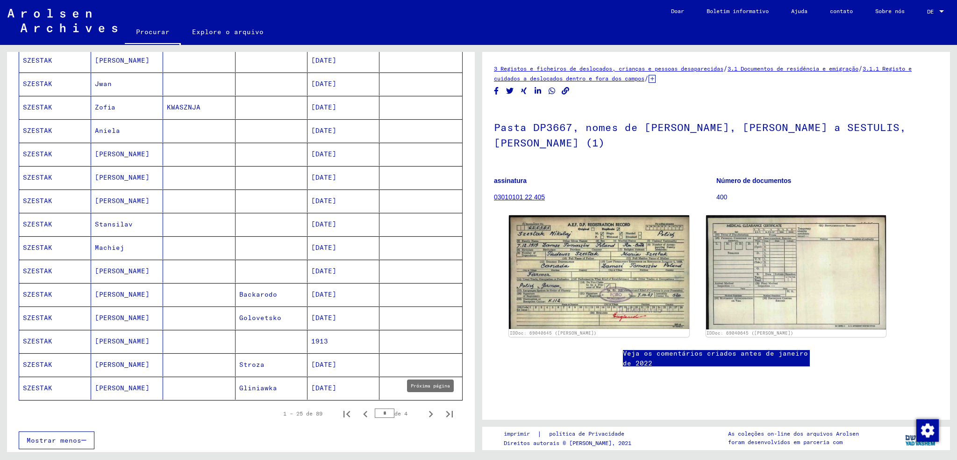
click at [424, 407] on icon "Próxima página" at bounding box center [430, 413] width 13 height 13
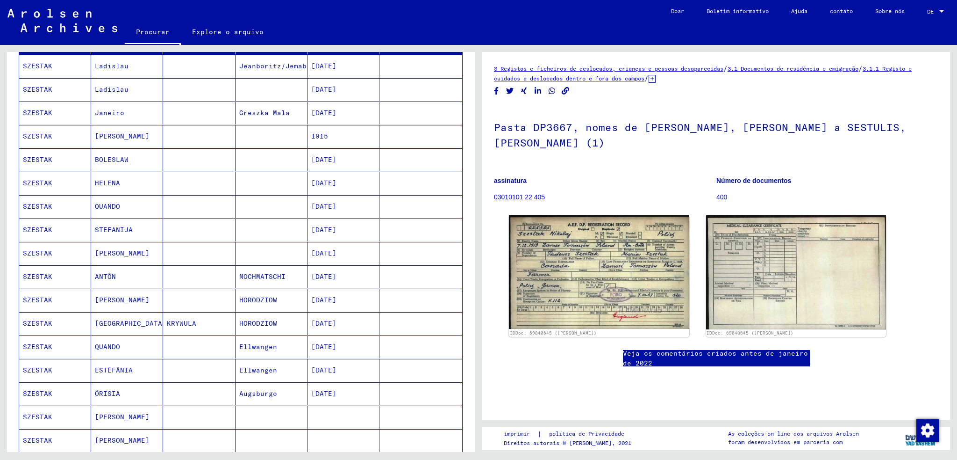
scroll to position [140, 0]
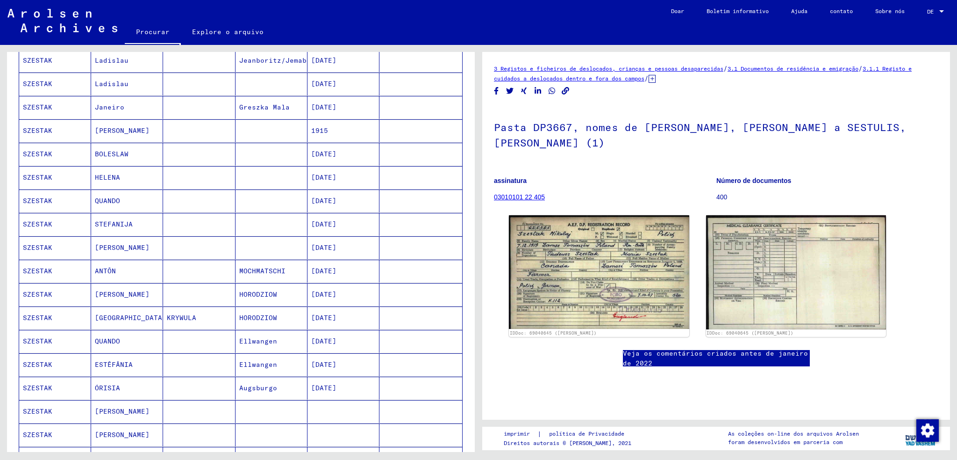
click at [135, 242] on mat-cell "[PERSON_NAME]" at bounding box center [127, 247] width 72 height 23
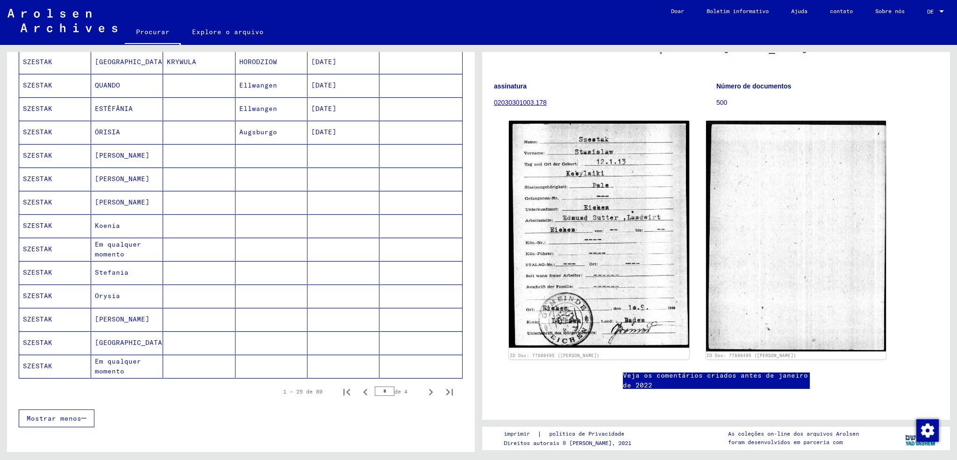
scroll to position [421, 0]
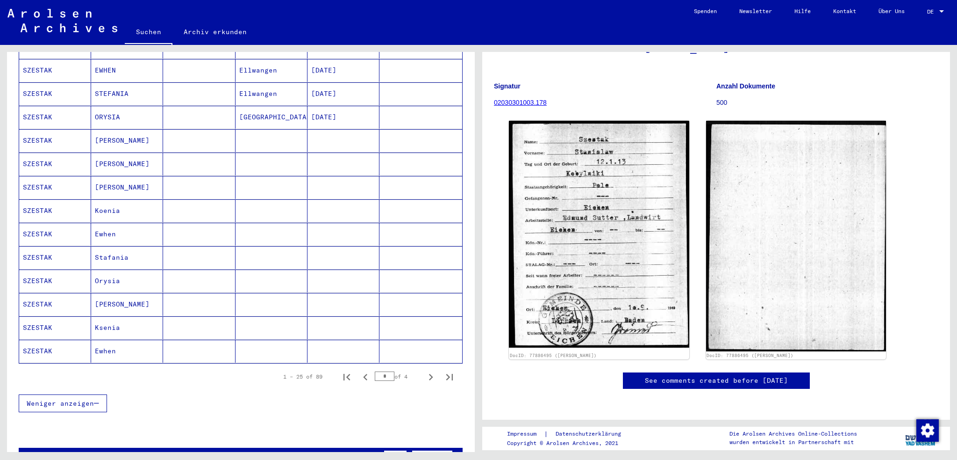
click at [214, 371] on div "1 – 25 of 89 * of 4" at bounding box center [241, 376] width 444 height 26
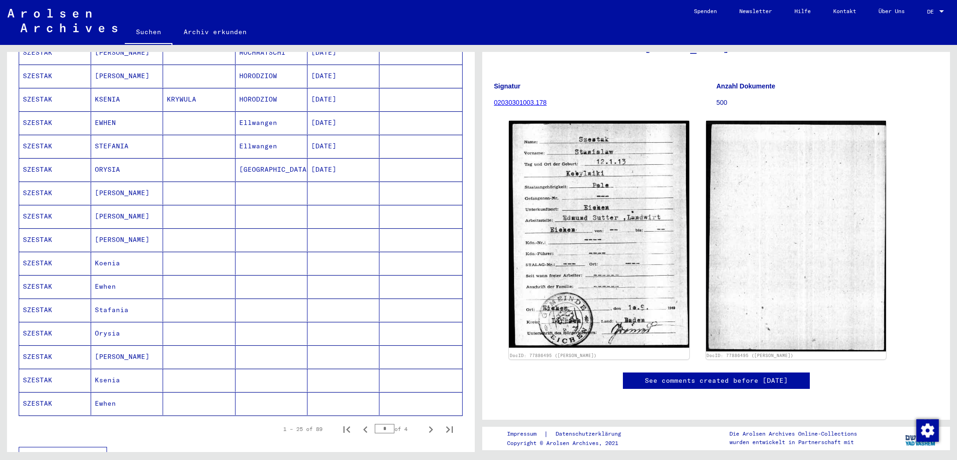
scroll to position [374, 0]
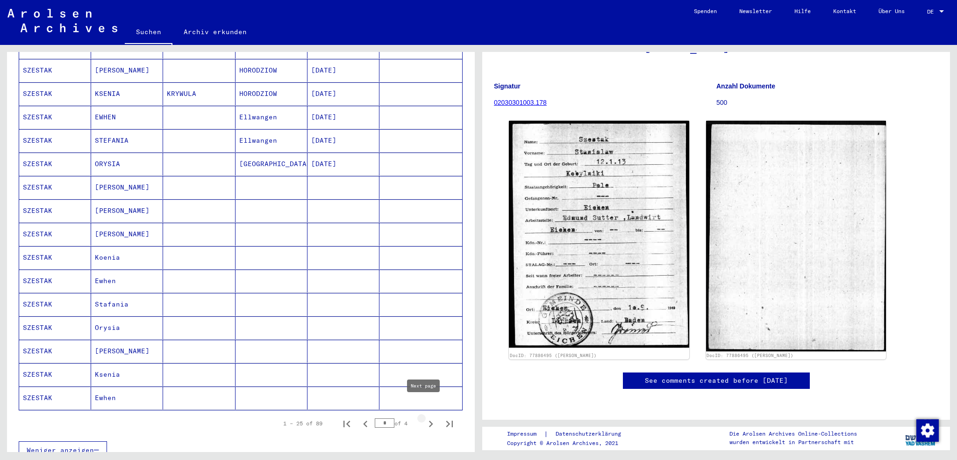
click at [428, 417] on icon "Next page" at bounding box center [430, 423] width 13 height 13
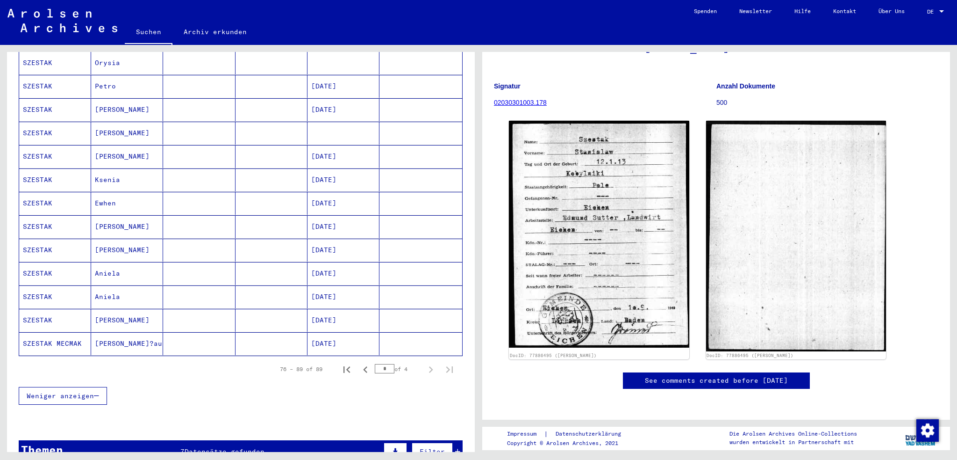
scroll to position [140, 0]
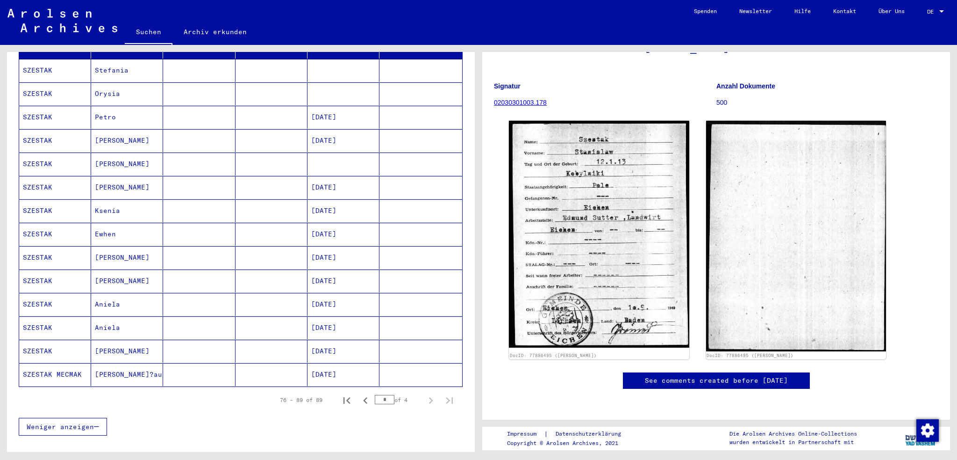
click at [143, 269] on mat-cell "[PERSON_NAME]" at bounding box center [127, 280] width 72 height 23
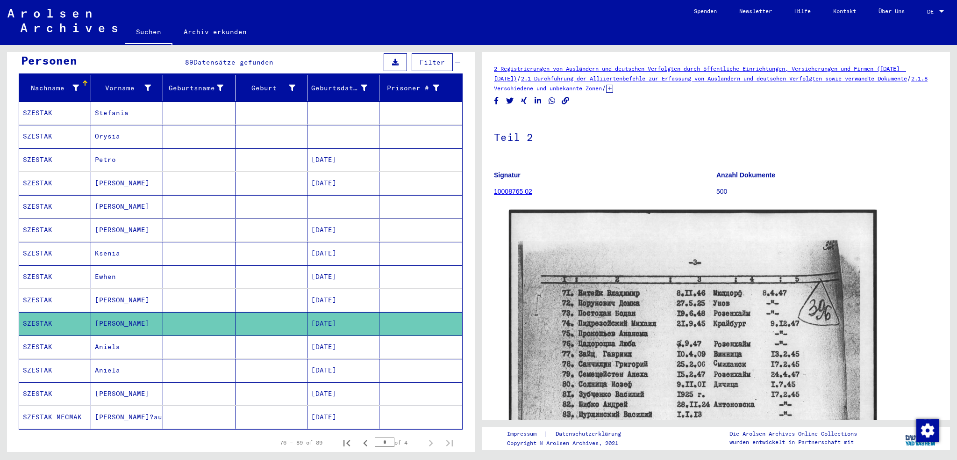
scroll to position [94, 0]
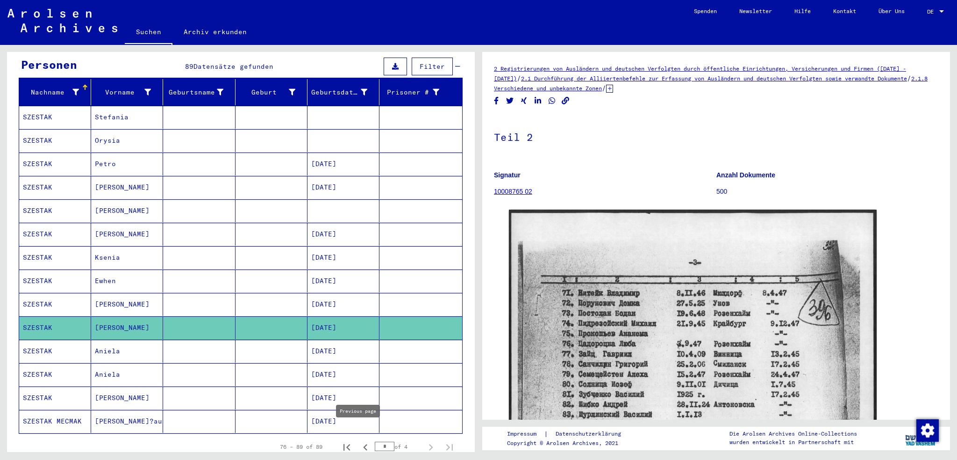
click at [359, 440] on icon "Previous page" at bounding box center [365, 446] width 13 height 13
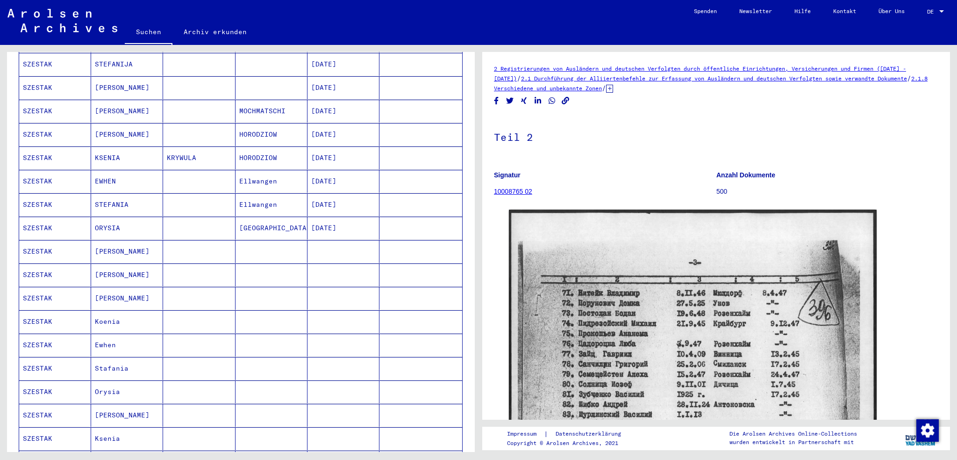
scroll to position [374, 0]
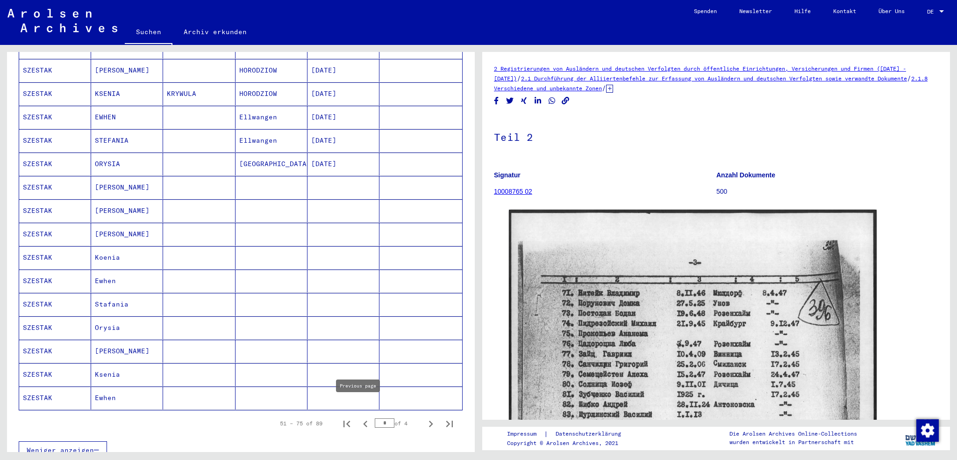
click at [359, 417] on icon "Previous page" at bounding box center [365, 423] width 13 height 13
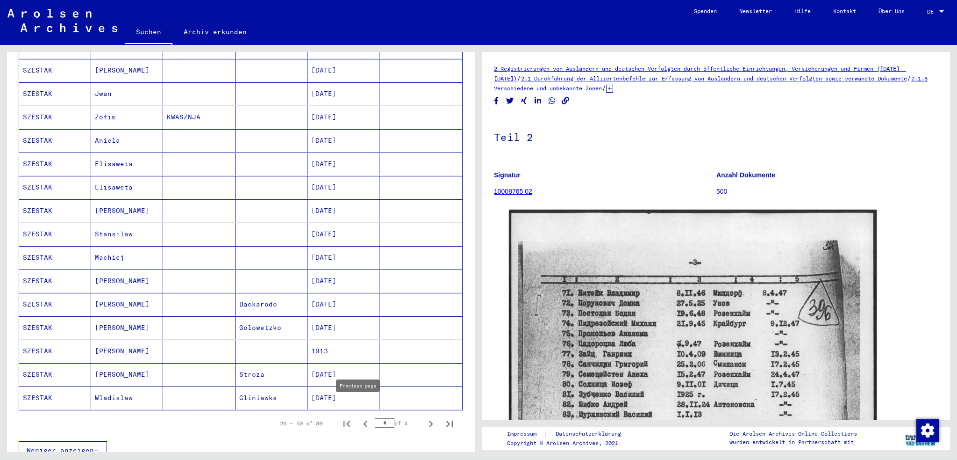
click at [359, 417] on icon "Previous page" at bounding box center [365, 423] width 13 height 13
type input "*"
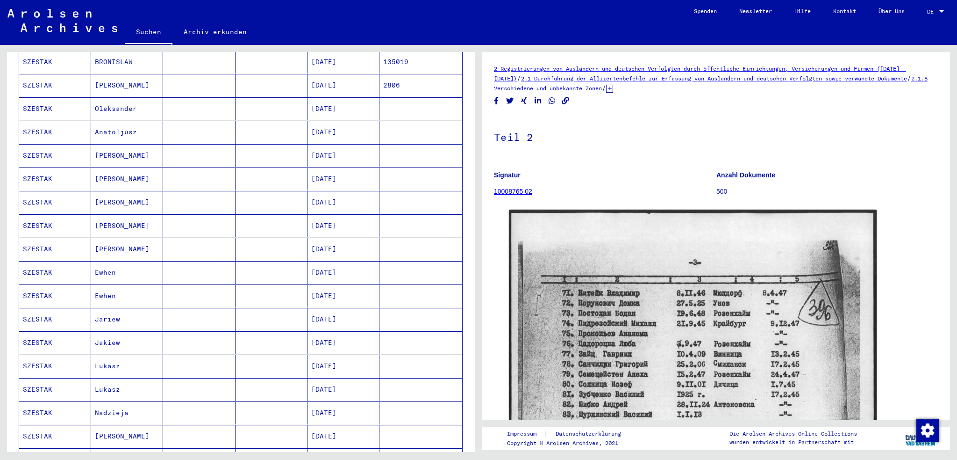
scroll to position [140, 0]
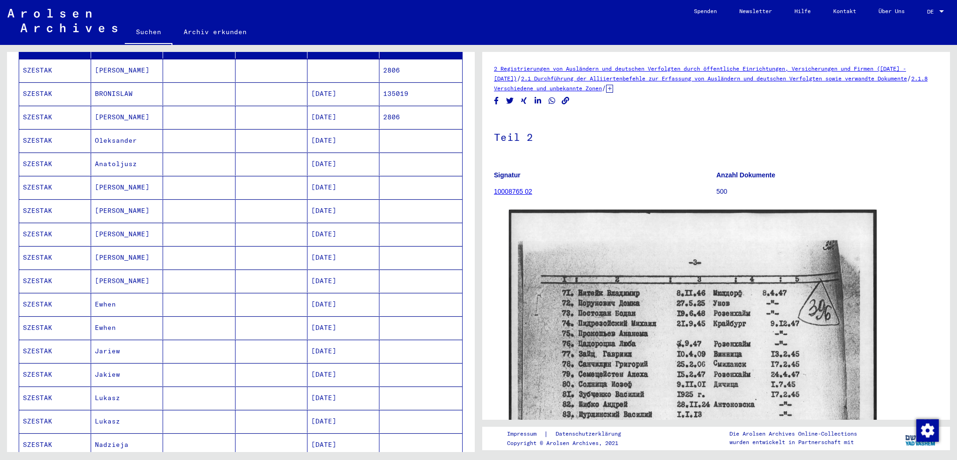
click at [145, 155] on mat-cell "Anatoljusz" at bounding box center [127, 163] width 72 height 23
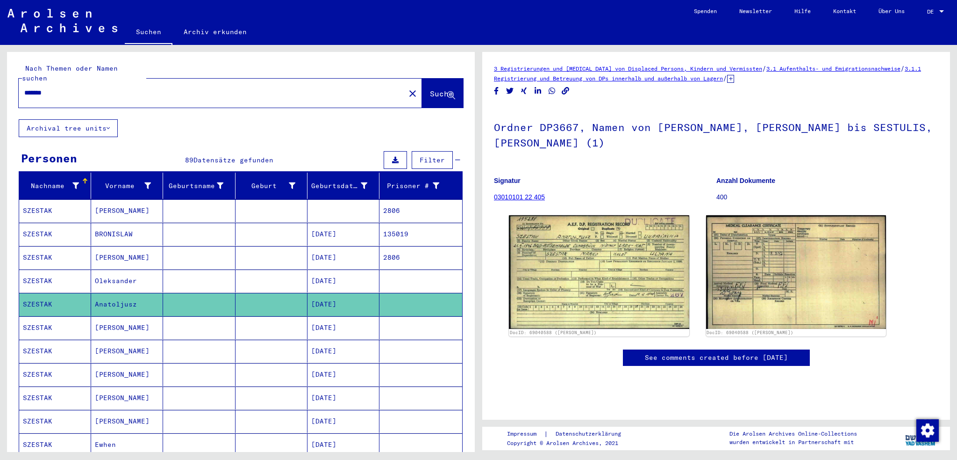
drag, startPoint x: 138, startPoint y: 82, endPoint x: 0, endPoint y: 75, distance: 138.5
click at [0, 75] on div "Nach Themen oder Namen suchen ******* close Suche Archival tree units Personen …" at bounding box center [239, 248] width 479 height 407
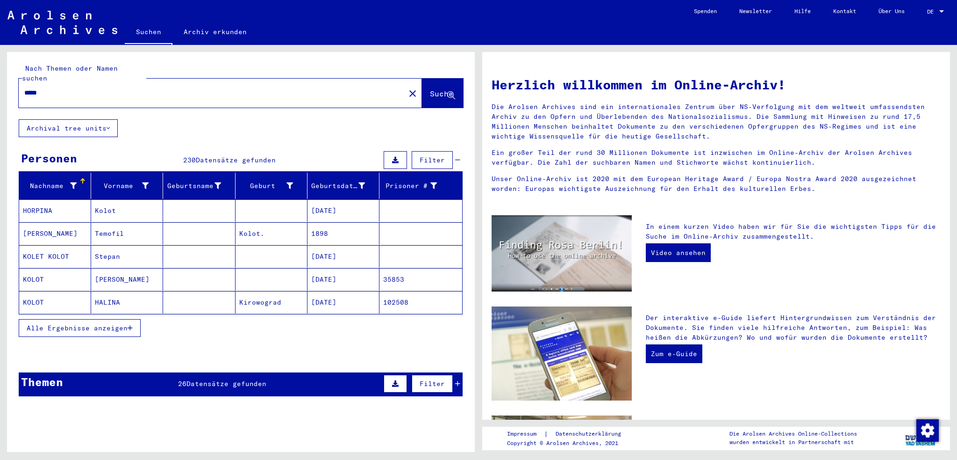
click at [150, 202] on mat-cell "Kolot" at bounding box center [127, 210] width 72 height 22
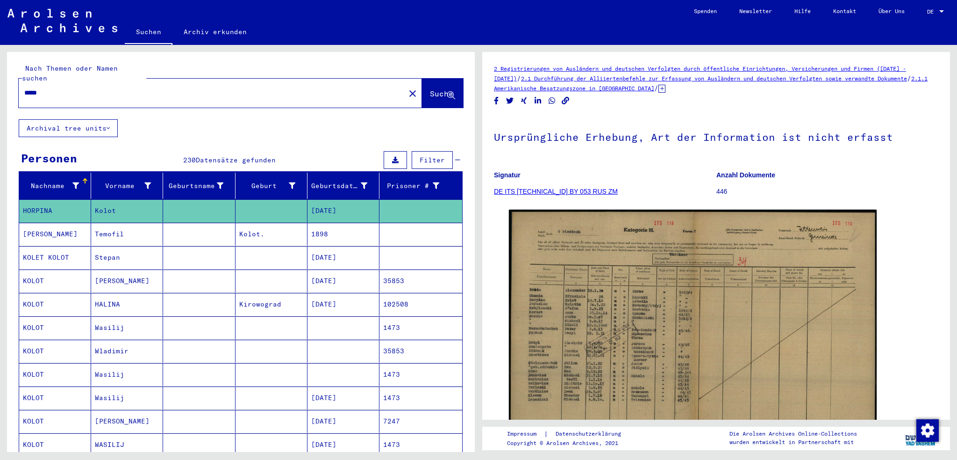
click at [24, 82] on div "*****" at bounding box center [209, 92] width 381 height 21
click at [24, 88] on input "*****" at bounding box center [211, 93] width 375 height 10
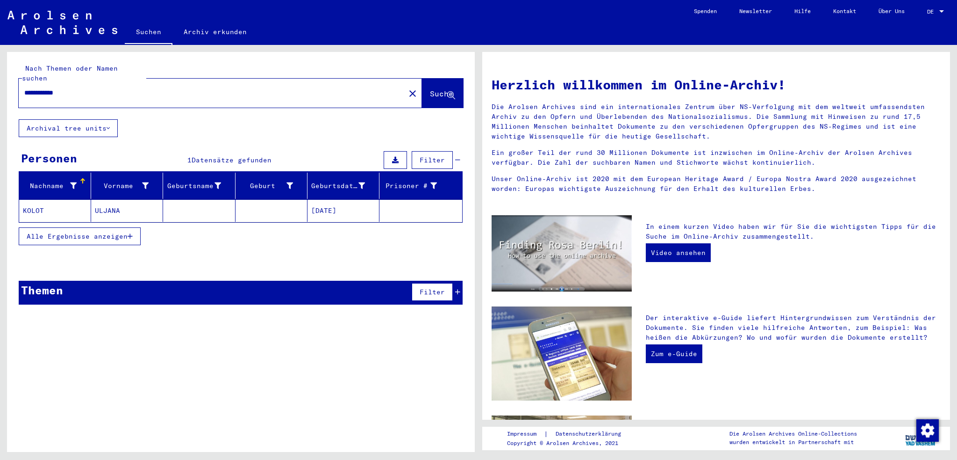
click at [195, 200] on mat-cell at bounding box center [199, 210] width 72 height 22
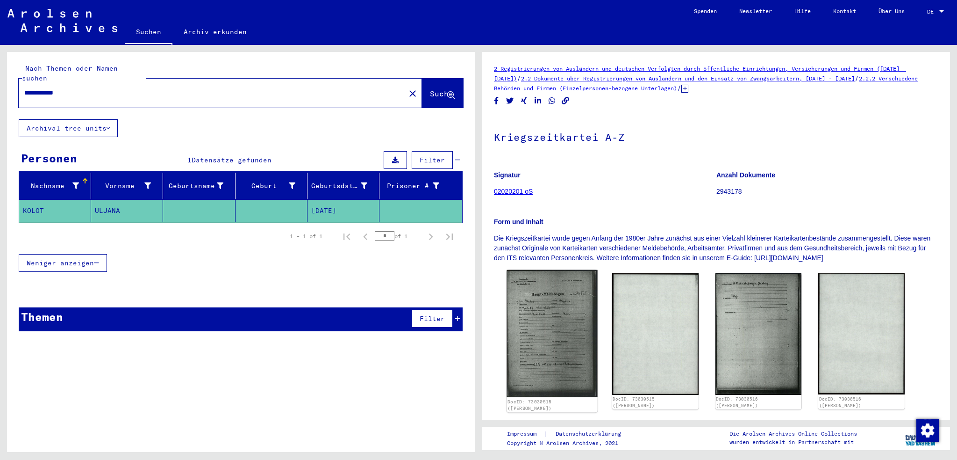
click at [536, 299] on img at bounding box center [552, 333] width 91 height 127
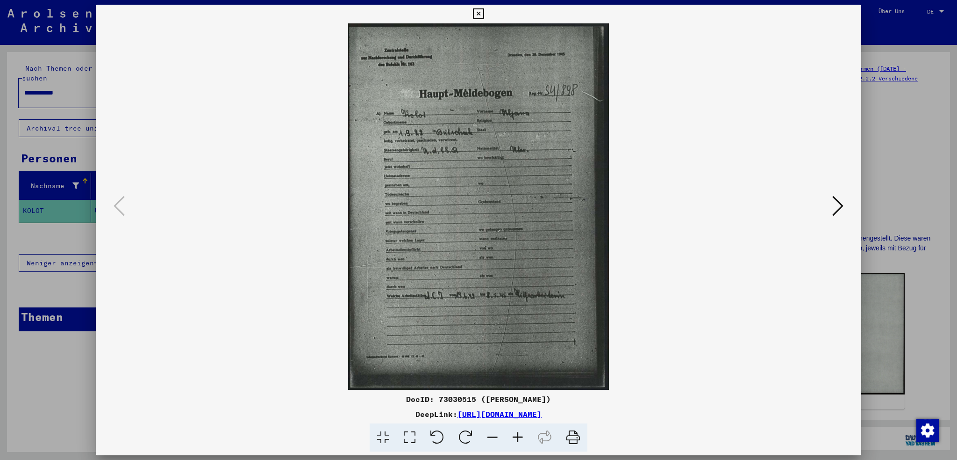
click at [842, 211] on icon at bounding box center [838, 205] width 11 height 22
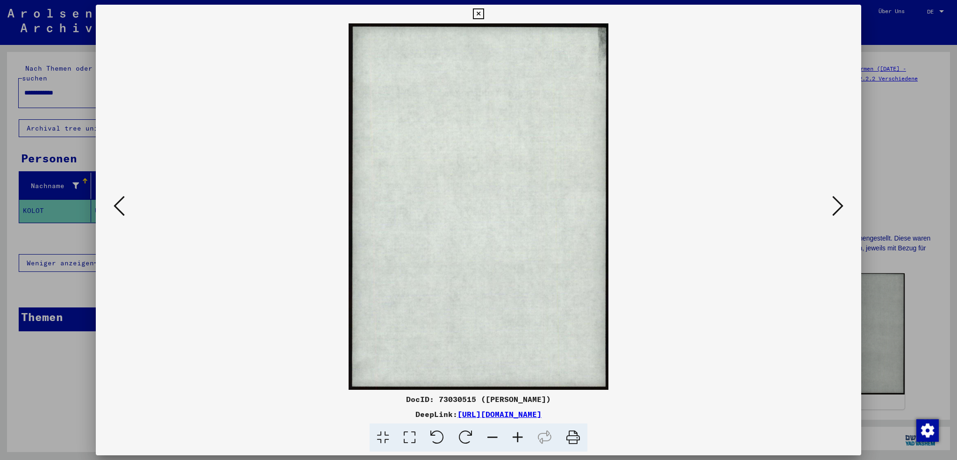
click at [826, 204] on img at bounding box center [479, 206] width 702 height 366
click at [838, 203] on icon at bounding box center [838, 205] width 11 height 22
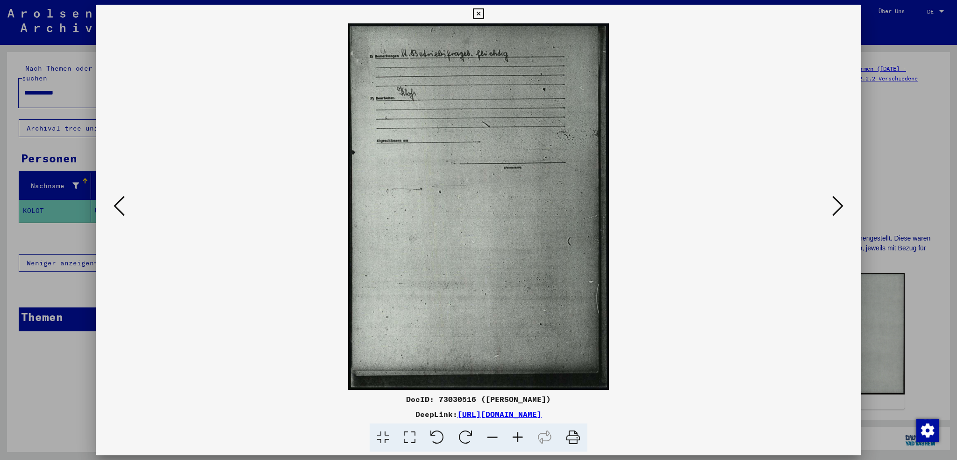
click at [829, 201] on img at bounding box center [479, 206] width 702 height 366
click at [838, 204] on icon at bounding box center [838, 205] width 11 height 22
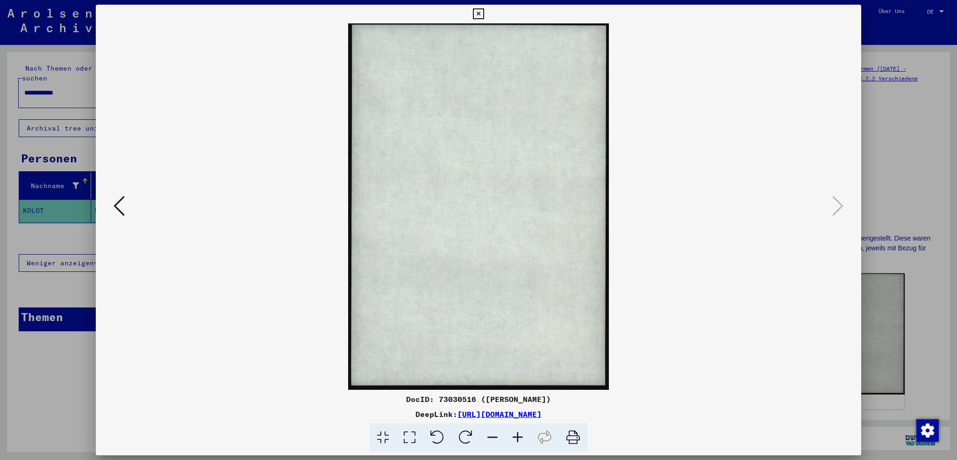
click at [46, 156] on div at bounding box center [478, 230] width 957 height 460
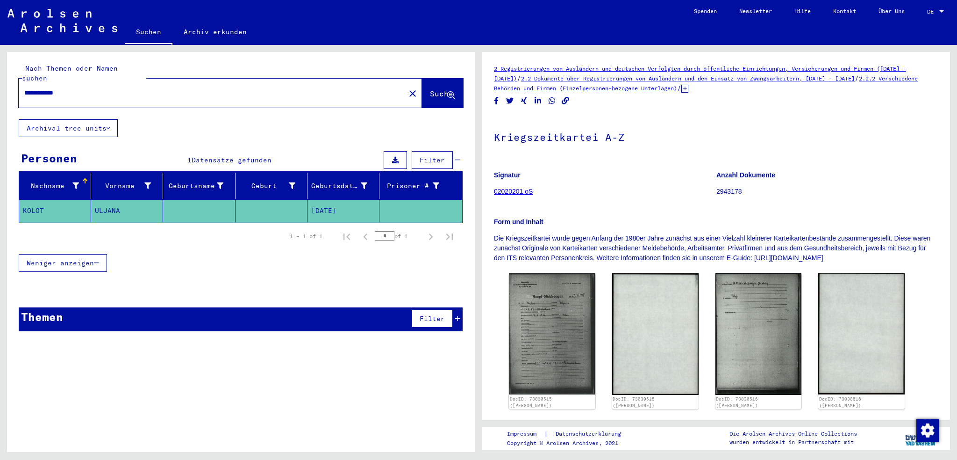
drag, startPoint x: 114, startPoint y: 79, endPoint x: 52, endPoint y: 81, distance: 61.7
click at [52, 88] on input "**********" at bounding box center [211, 93] width 375 height 10
type input "**********"
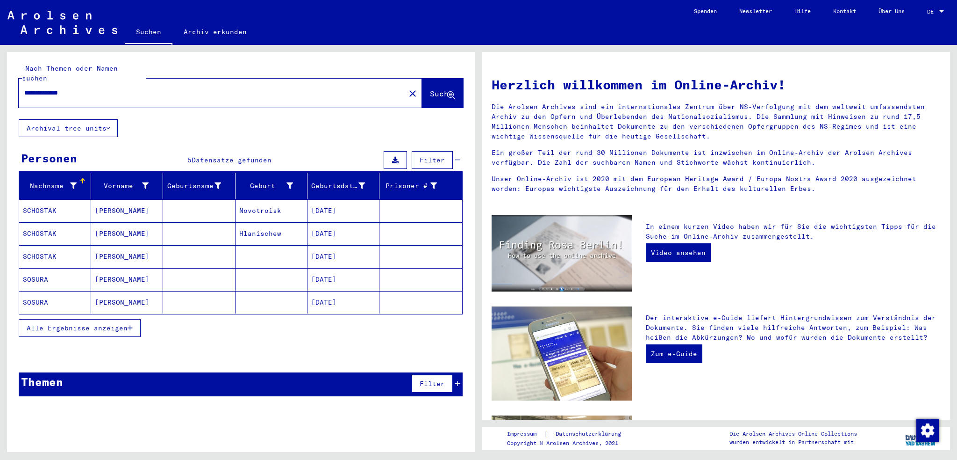
click at [168, 203] on mat-cell at bounding box center [199, 210] width 72 height 22
